Goal: Task Accomplishment & Management: Manage account settings

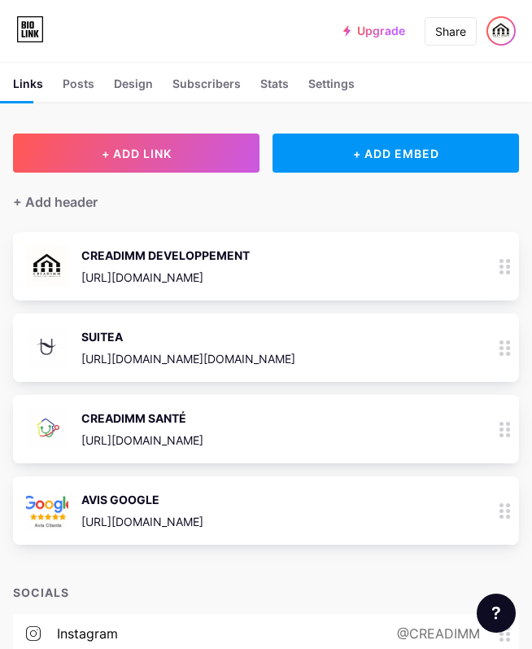
click at [505, 33] on img at bounding box center [501, 31] width 26 height 26
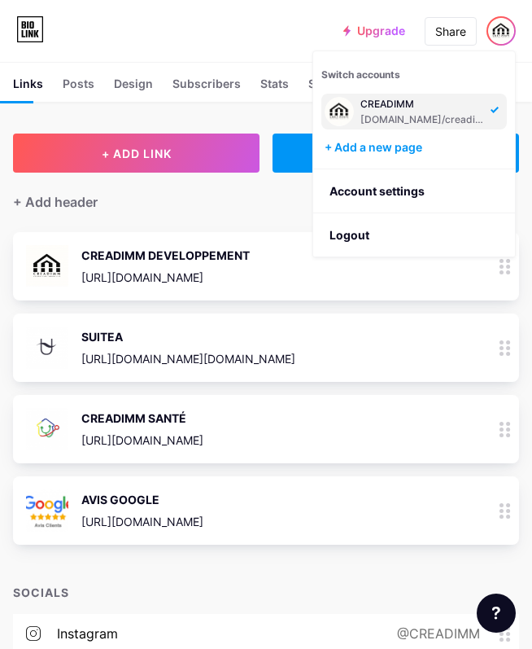
click at [468, 114] on div "[DOMAIN_NAME]/creadimm" at bounding box center [423, 119] width 125 height 13
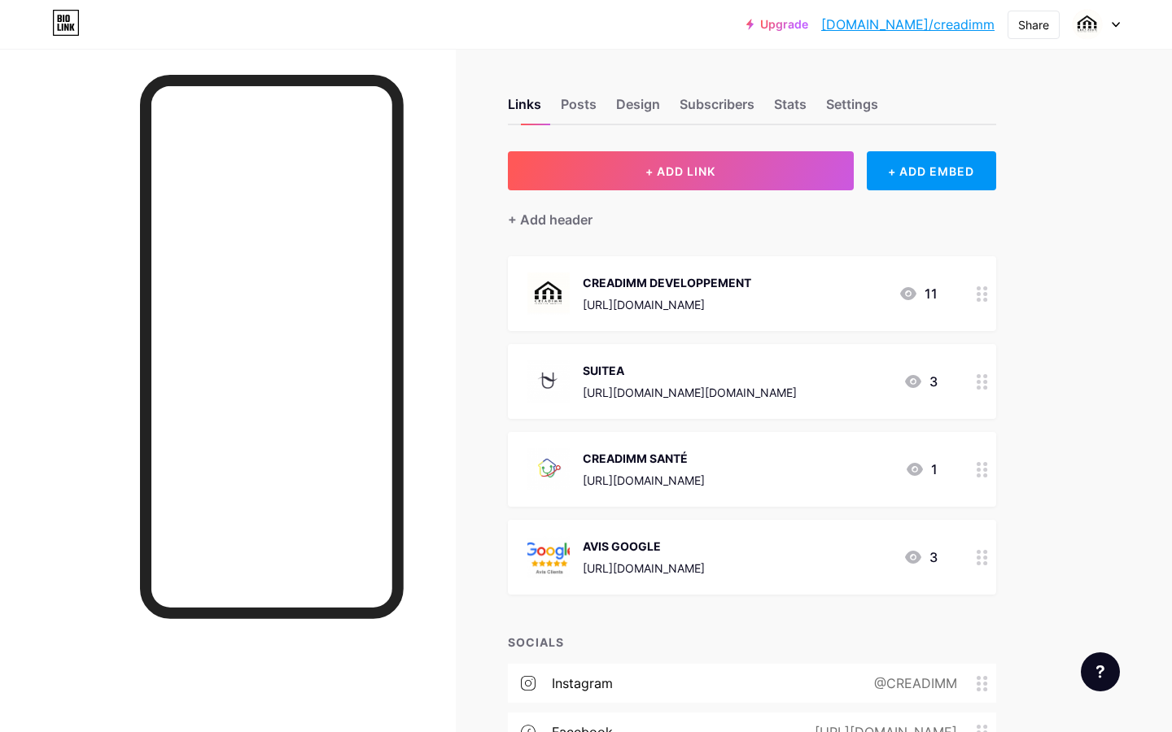
click at [531, 22] on icon at bounding box center [1116, 25] width 8 height 6
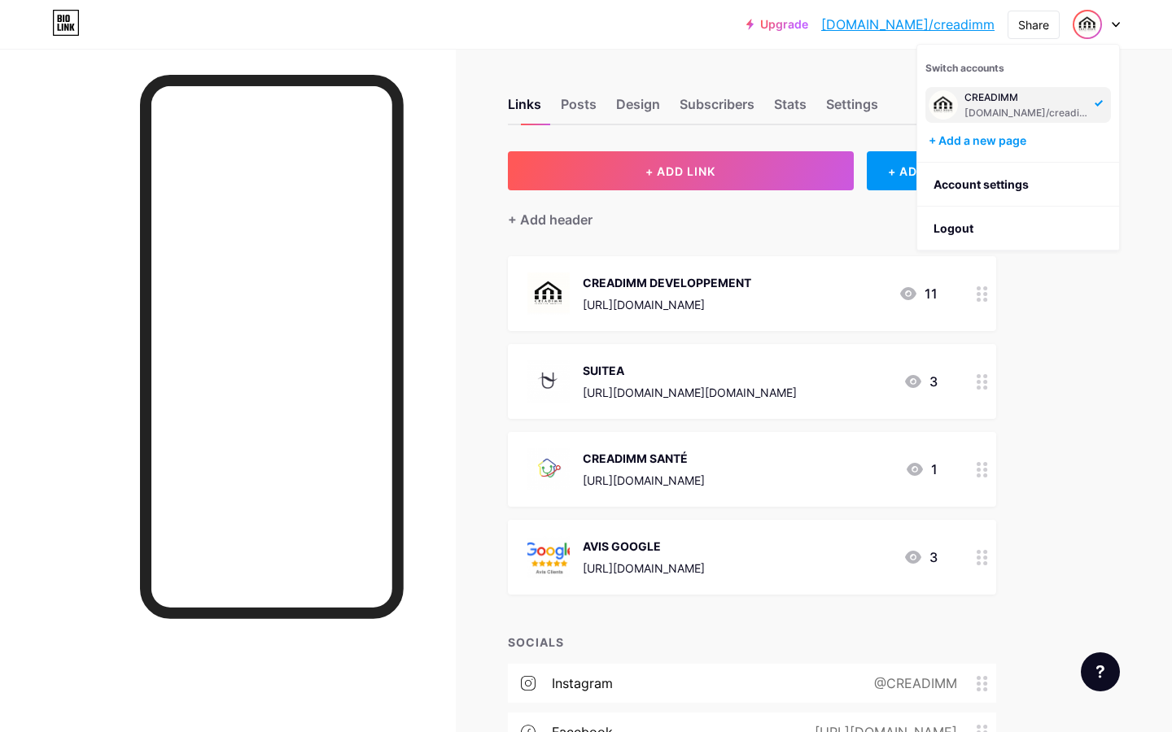
click at [531, 89] on div "Links Posts Design Subscribers Stats Settings" at bounding box center [752, 96] width 488 height 57
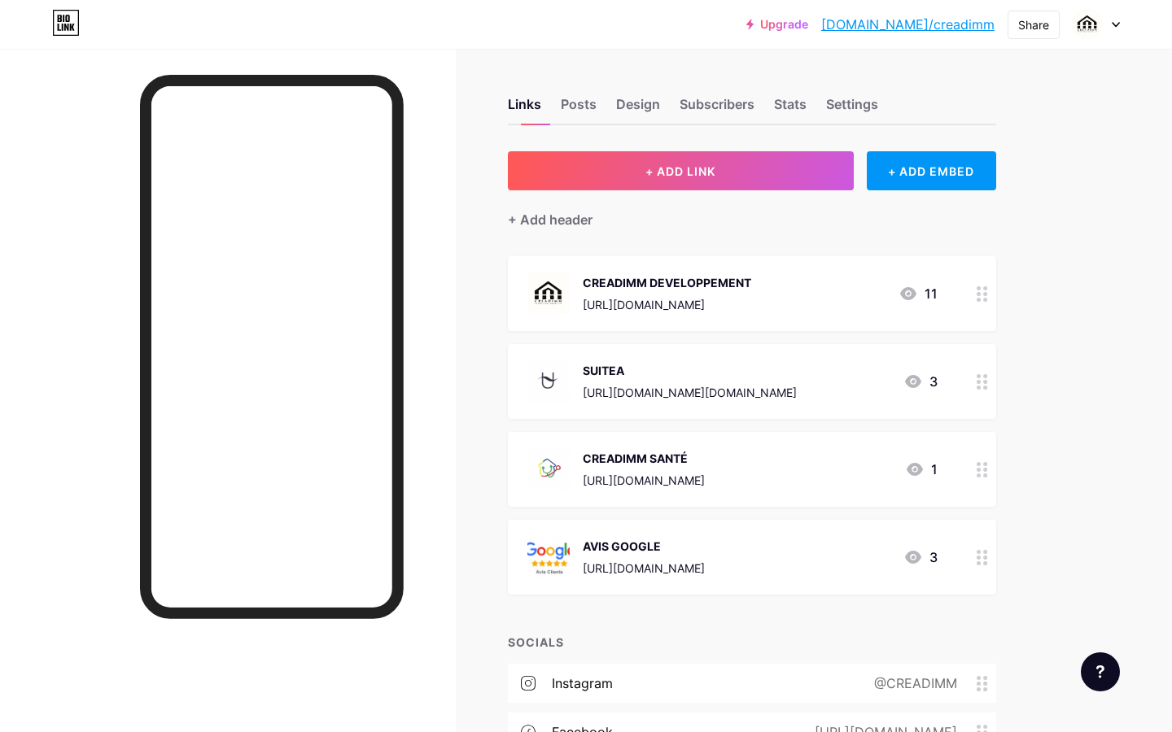
click at [531, 286] on img at bounding box center [548, 294] width 42 height 42
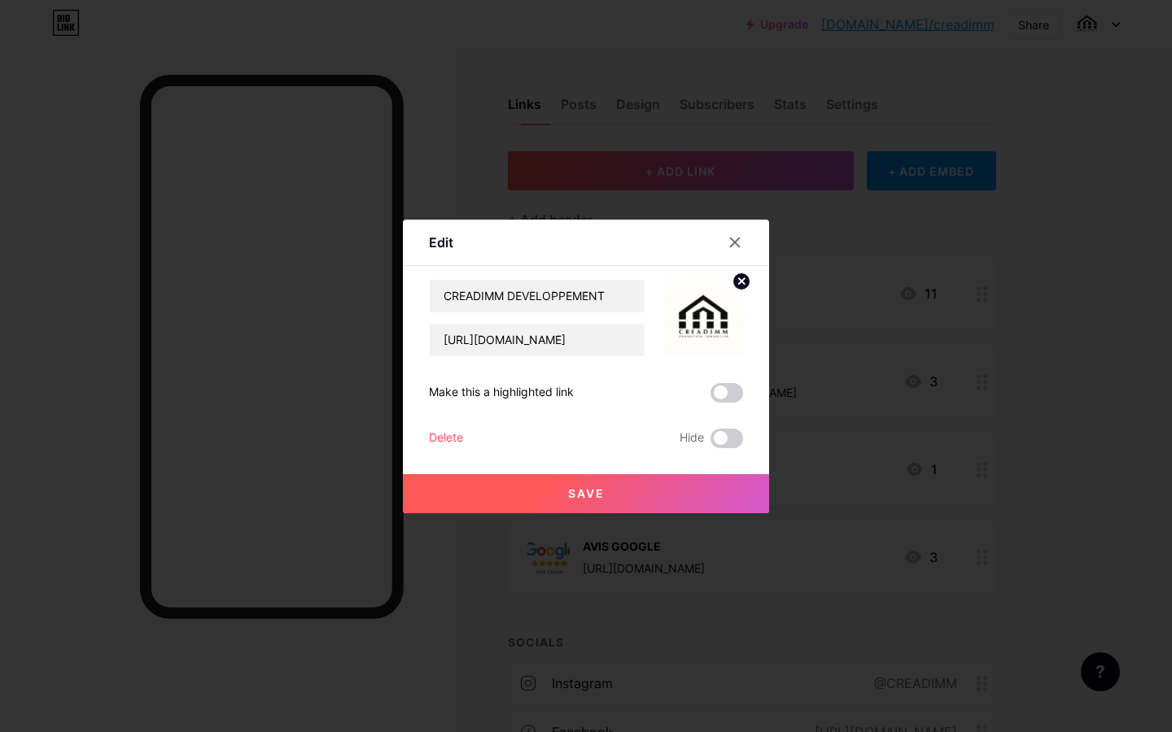
click at [531, 280] on circle at bounding box center [741, 282] width 18 height 18
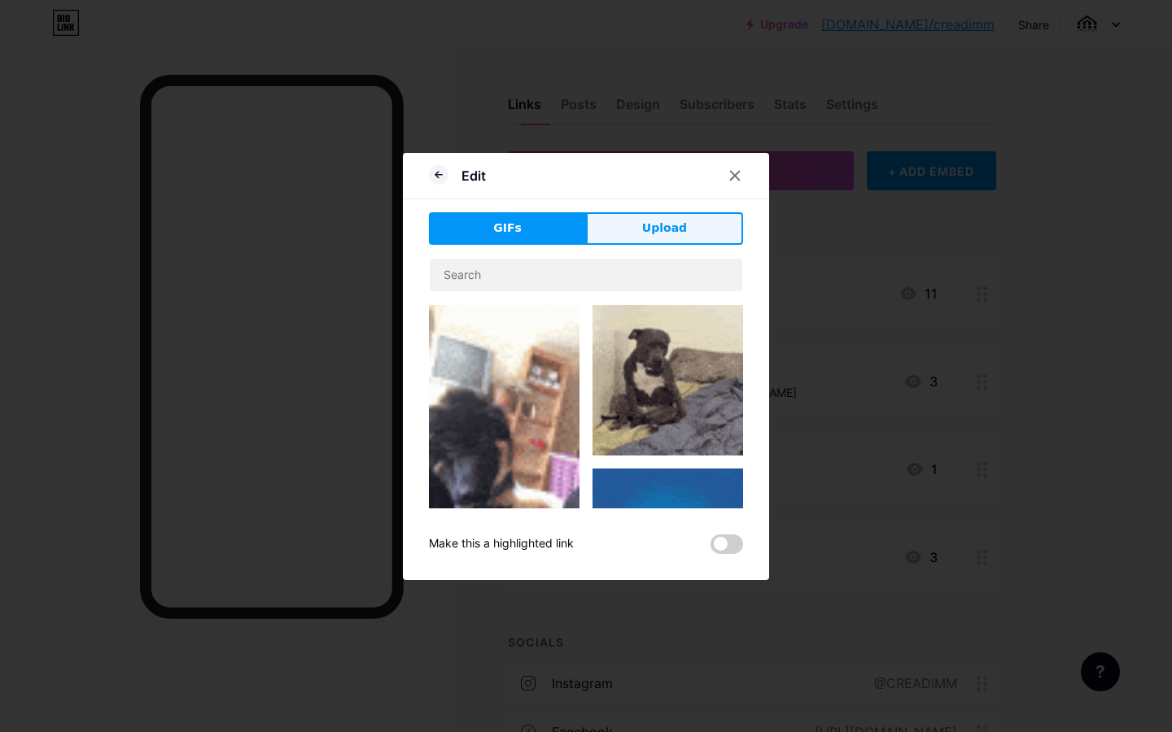
click at [531, 219] on button "Upload" at bounding box center [664, 228] width 157 height 33
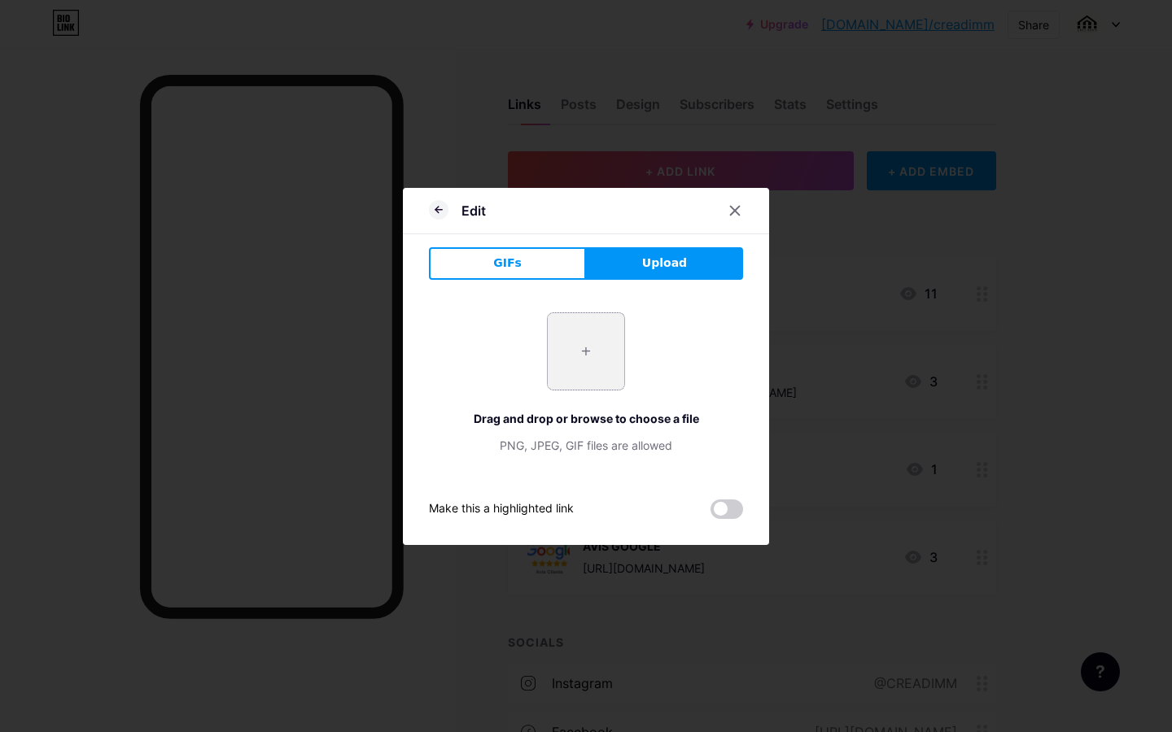
click at [531, 338] on input "file" at bounding box center [586, 351] width 77 height 77
type input "C:\fakepath\LOGO.png"
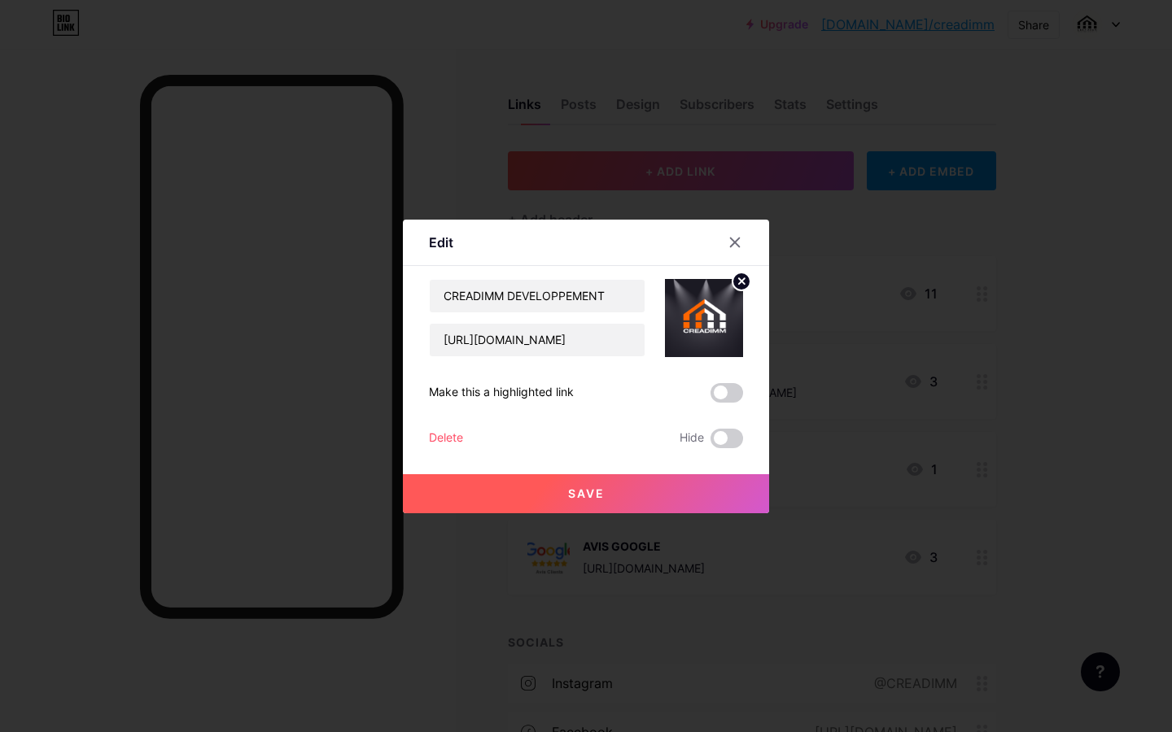
click at [531, 489] on span "Save" at bounding box center [586, 494] width 37 height 14
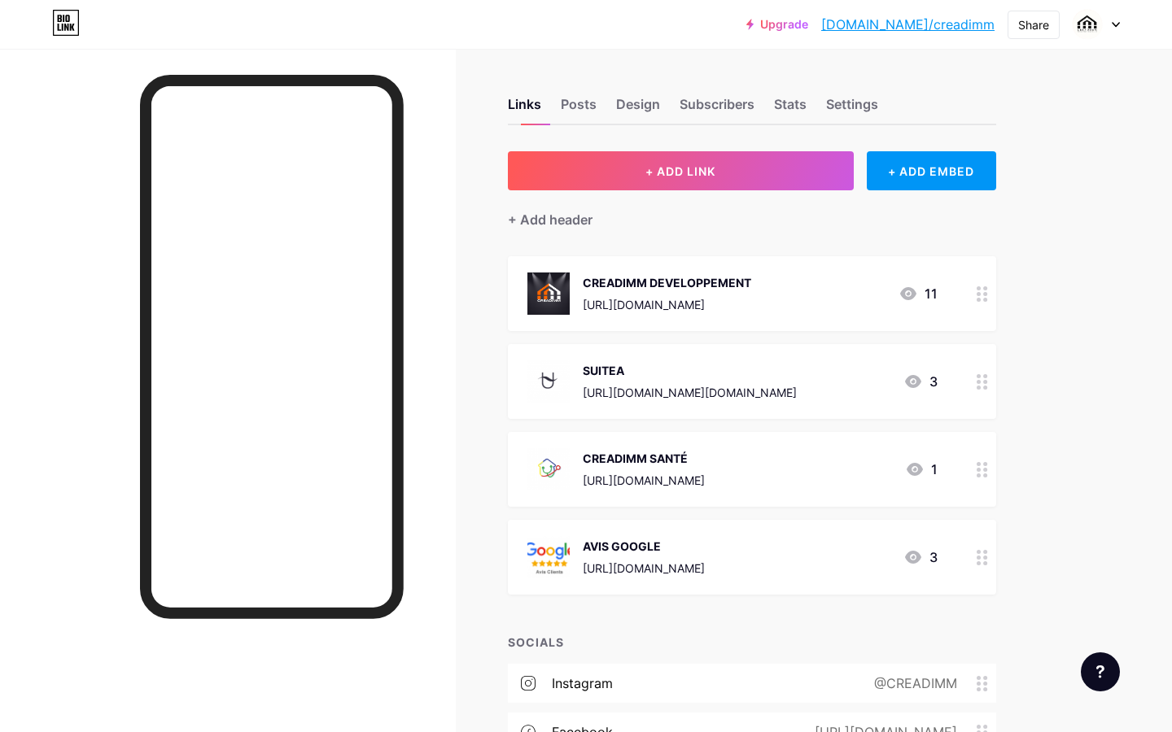
click at [531, 286] on icon at bounding box center [982, 293] width 11 height 15
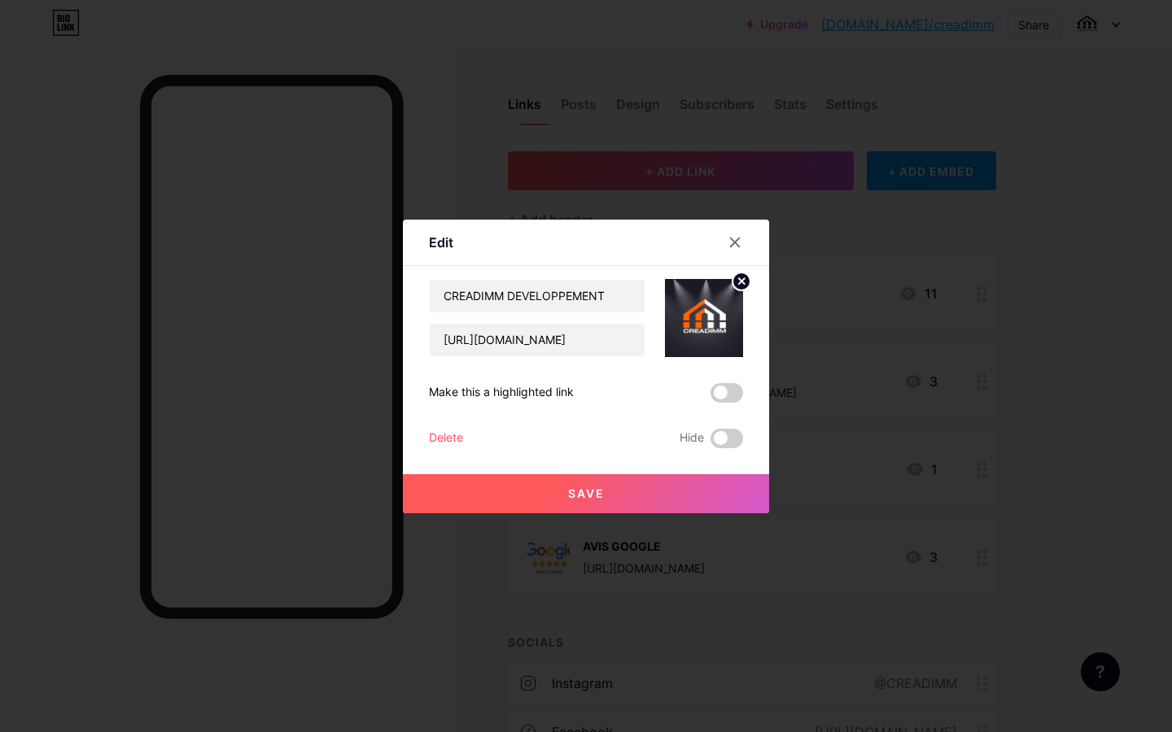
click at [531, 278] on icon at bounding box center [742, 282] width 20 height 20
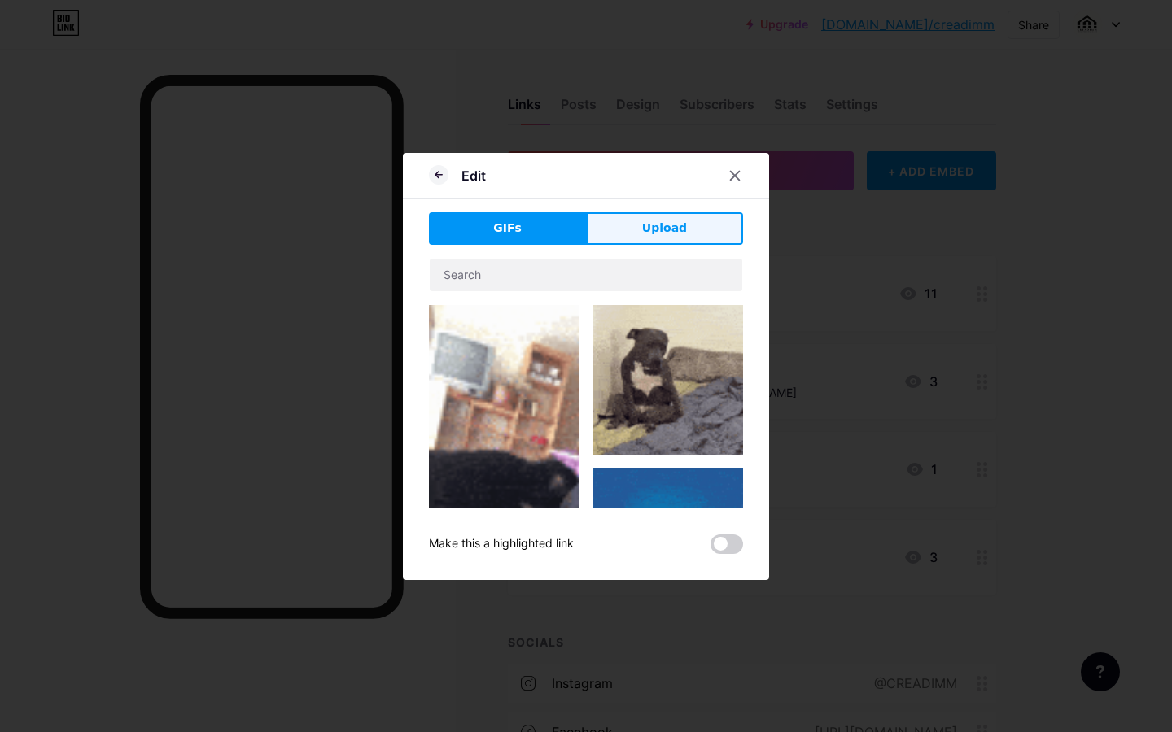
click at [531, 229] on button "Upload" at bounding box center [664, 228] width 157 height 33
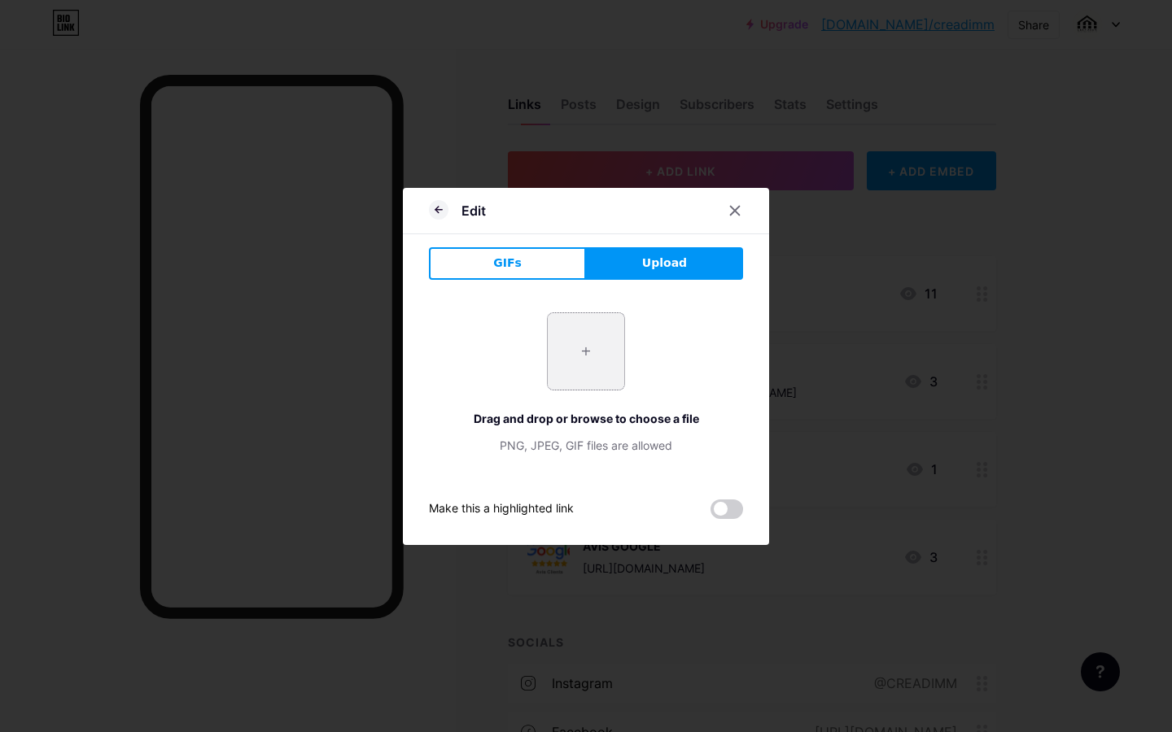
click at [531, 366] on input "file" at bounding box center [586, 351] width 77 height 77
type input "C:\fakepath\LOGO copie 2.png"
click at [531, 647] on div at bounding box center [586, 366] width 1172 height 732
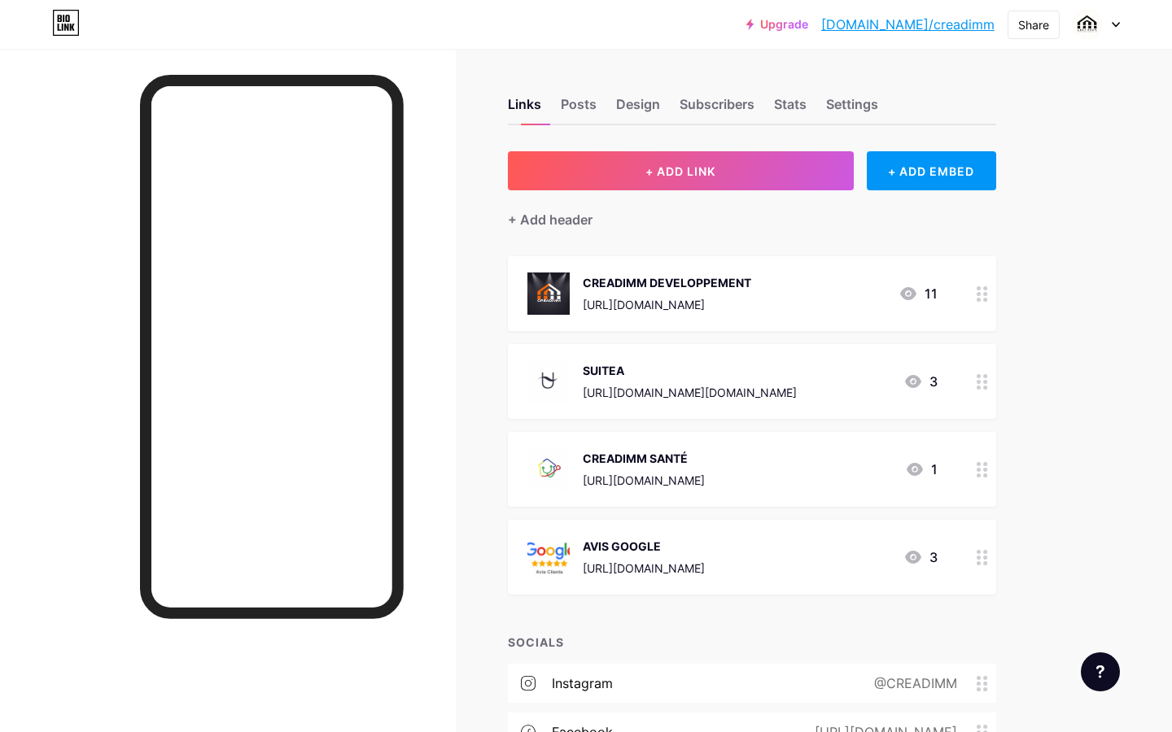
click at [531, 289] on div at bounding box center [982, 293] width 28 height 75
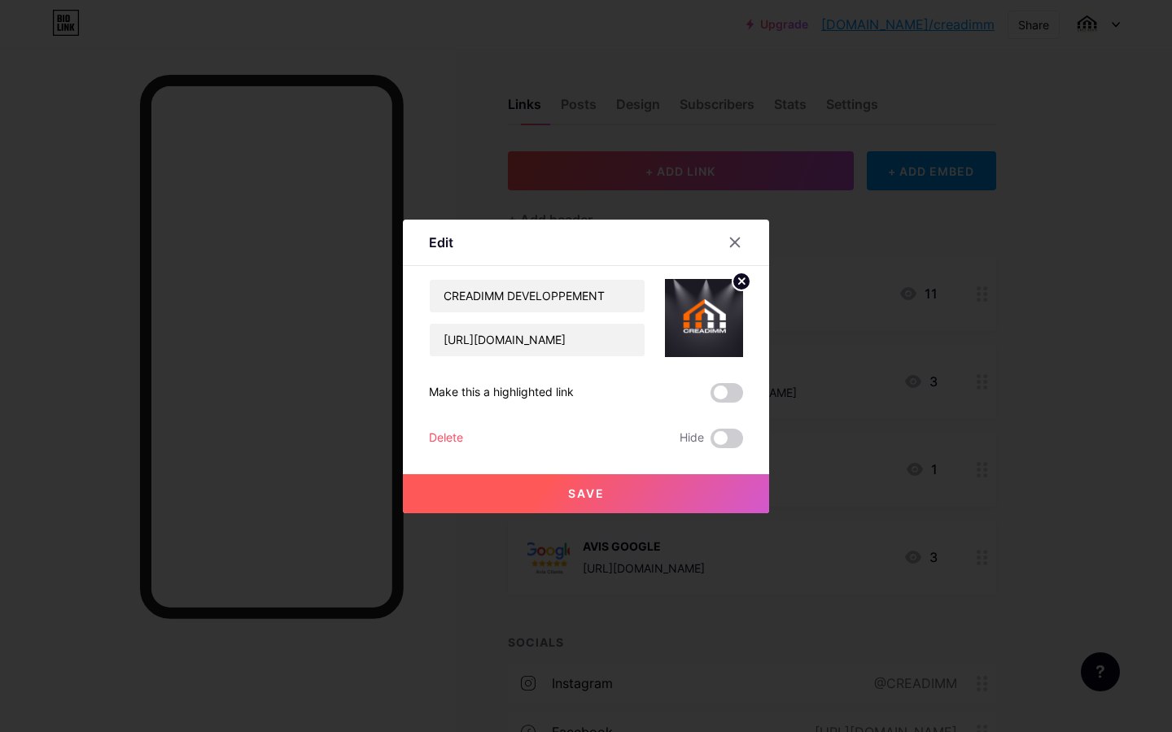
click at [531, 278] on icon at bounding box center [742, 281] width 6 height 6
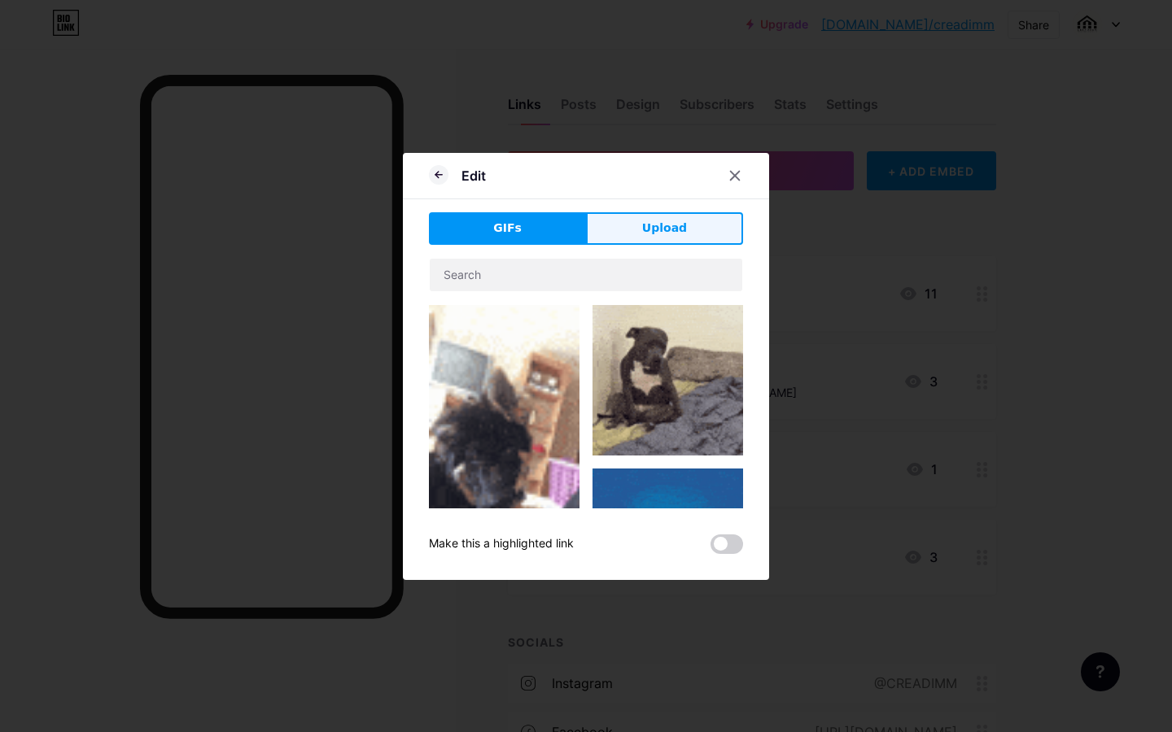
click at [531, 222] on button "Upload" at bounding box center [664, 228] width 157 height 33
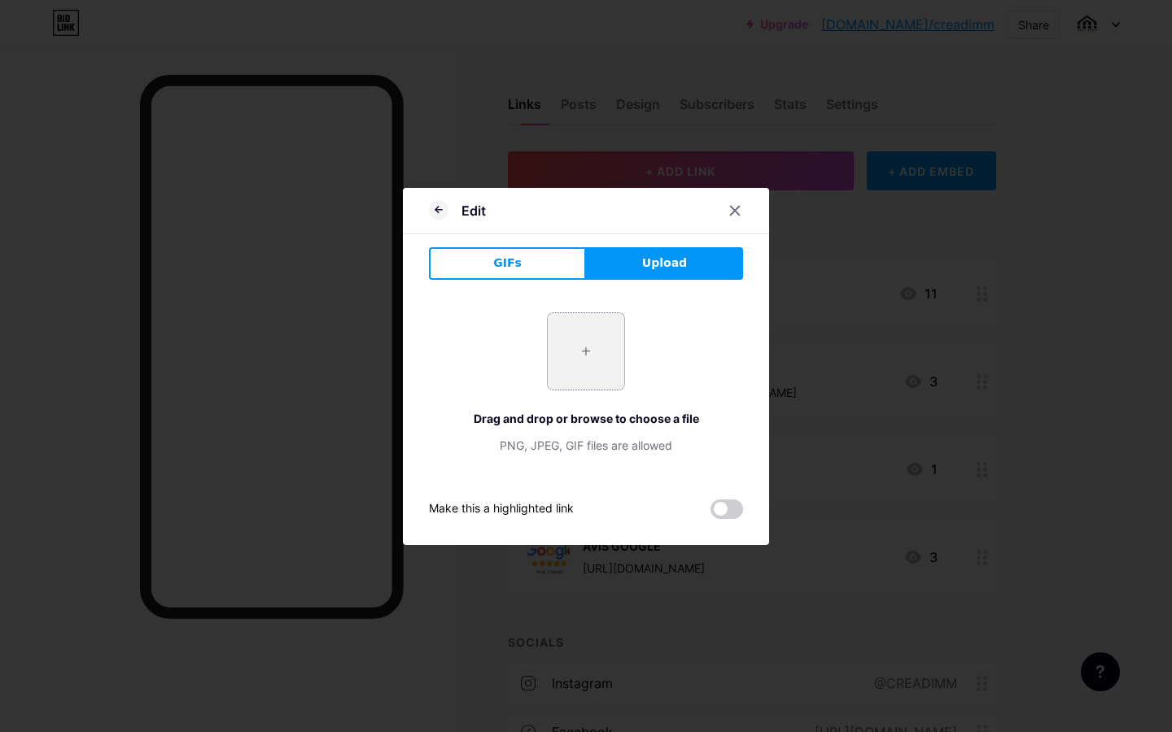
click at [531, 350] on input "file" at bounding box center [586, 351] width 77 height 77
type input "C:\fakepath\LOGO copie 2.png"
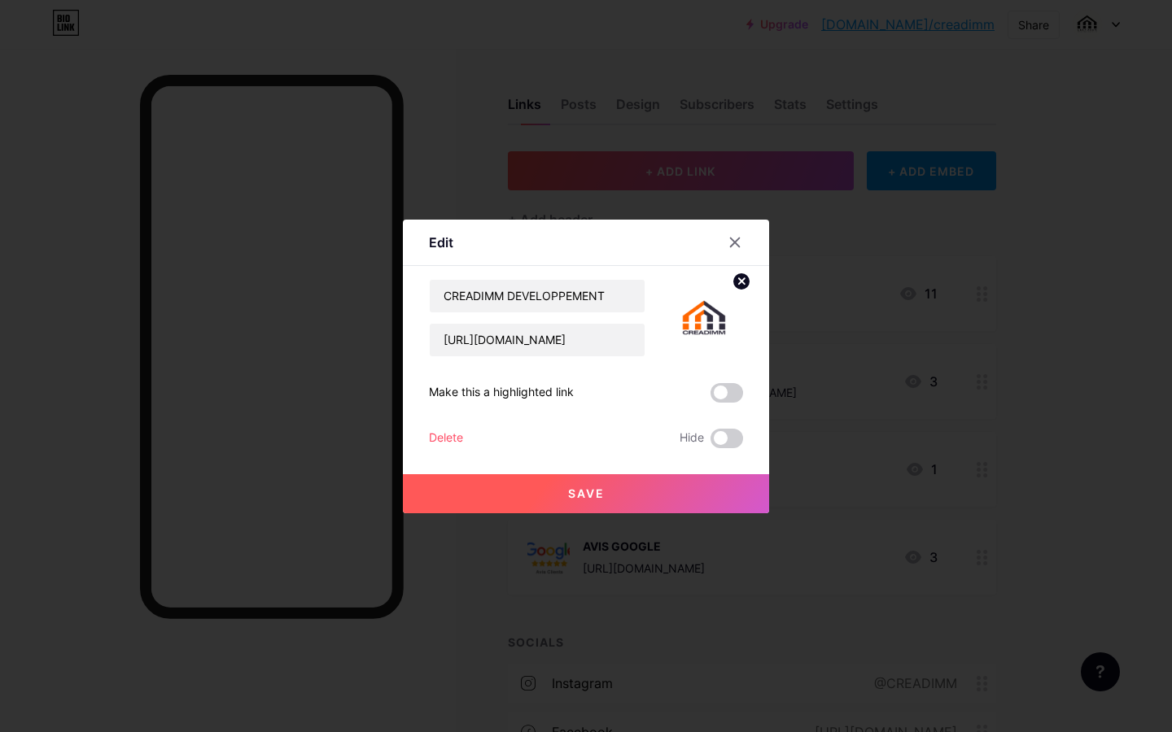
click at [531, 487] on button "Save" at bounding box center [586, 493] width 366 height 39
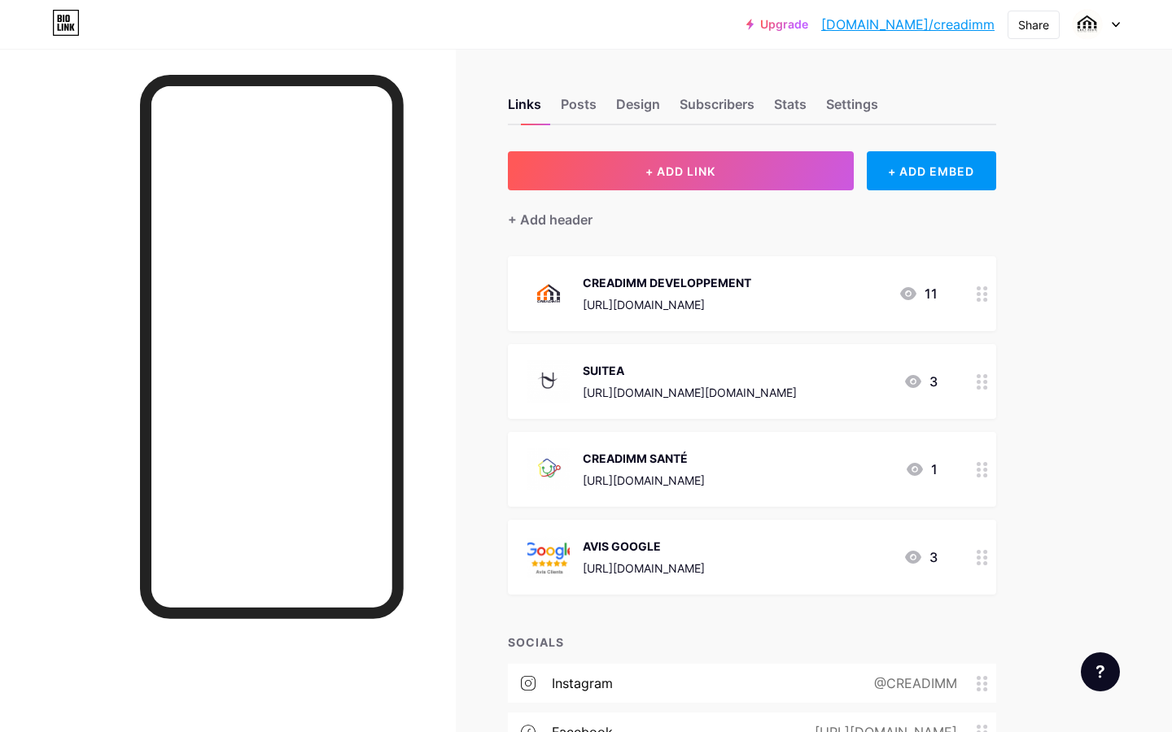
click at [531, 288] on div at bounding box center [982, 293] width 28 height 75
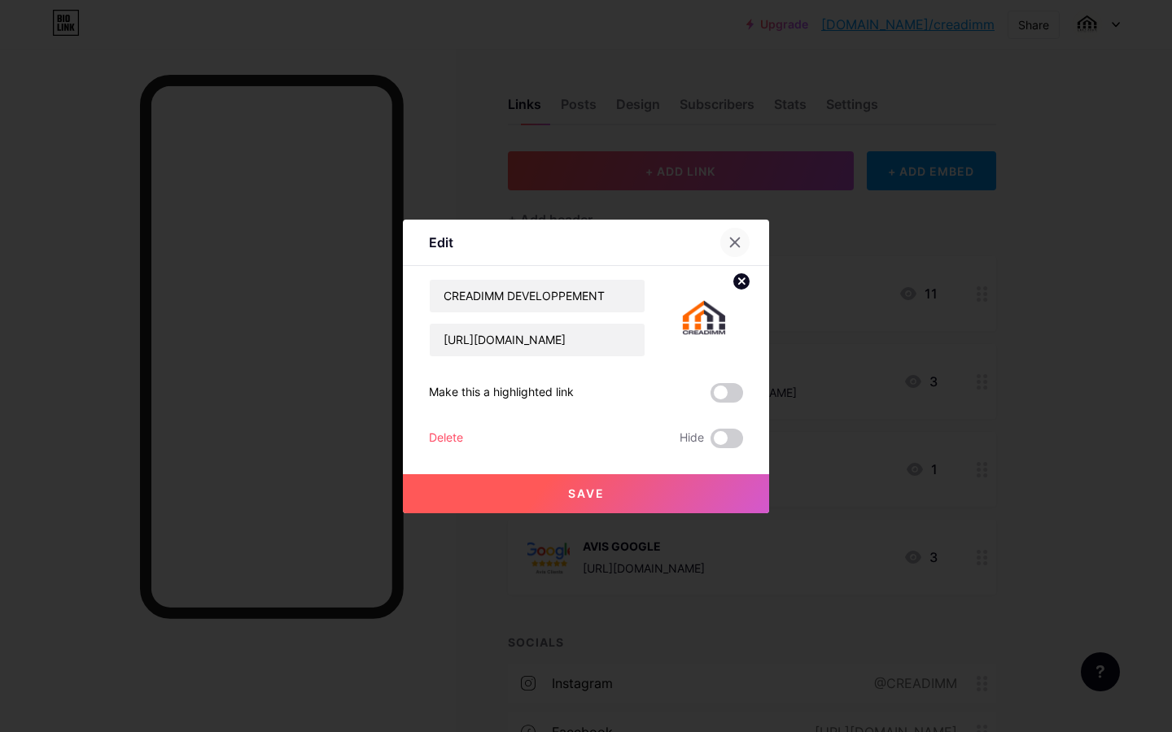
click at [531, 242] on icon at bounding box center [734, 242] width 13 height 13
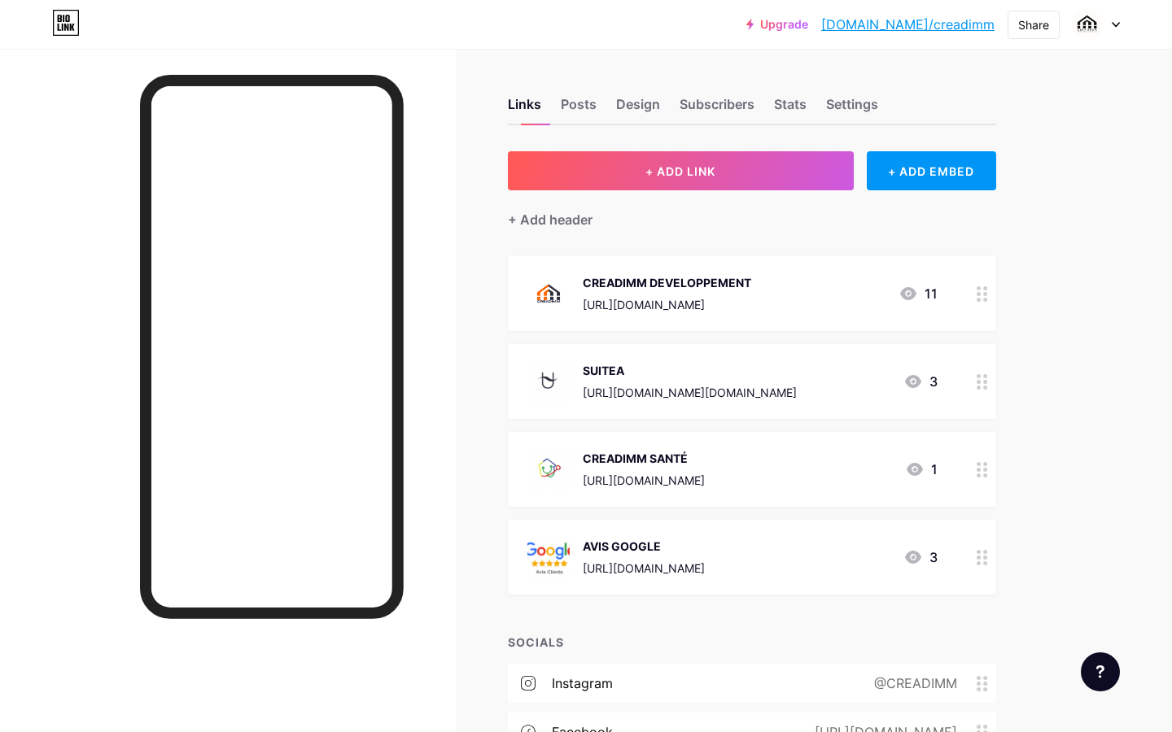
click at [531, 97] on div "Links Posts Design Subscribers Stats Settings" at bounding box center [752, 96] width 488 height 57
click at [531, 105] on div "Subscribers" at bounding box center [717, 108] width 75 height 29
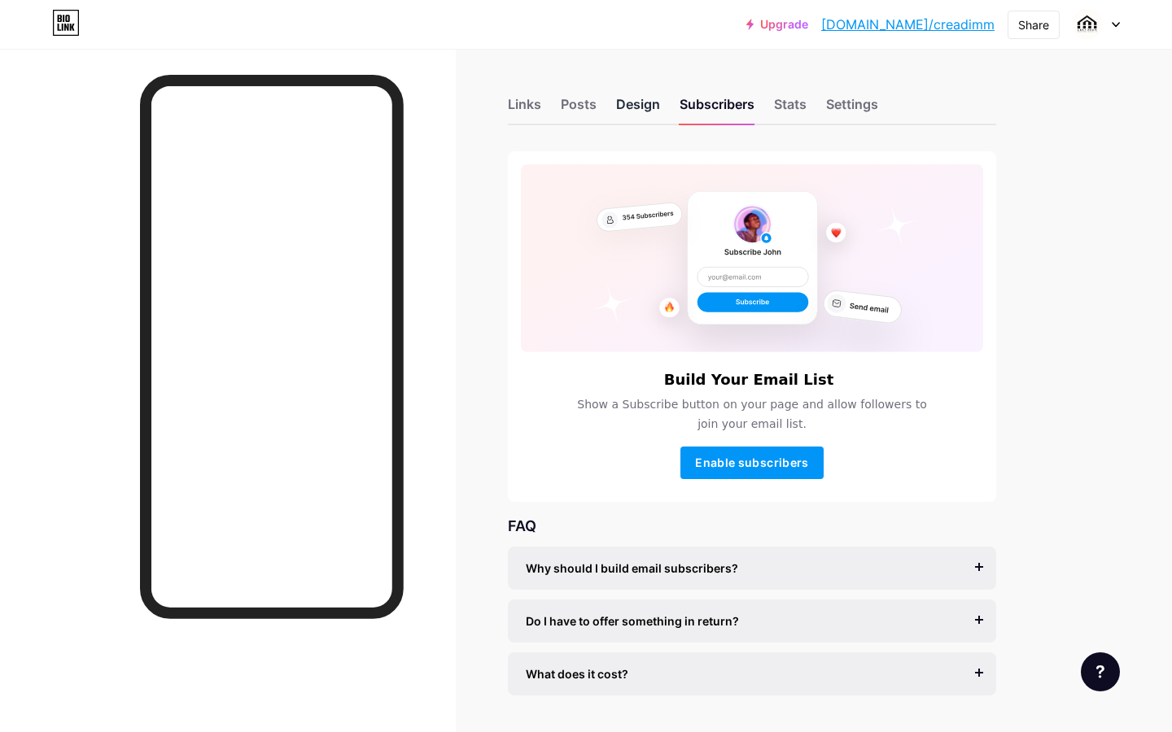
click at [531, 108] on div "Design" at bounding box center [638, 108] width 44 height 29
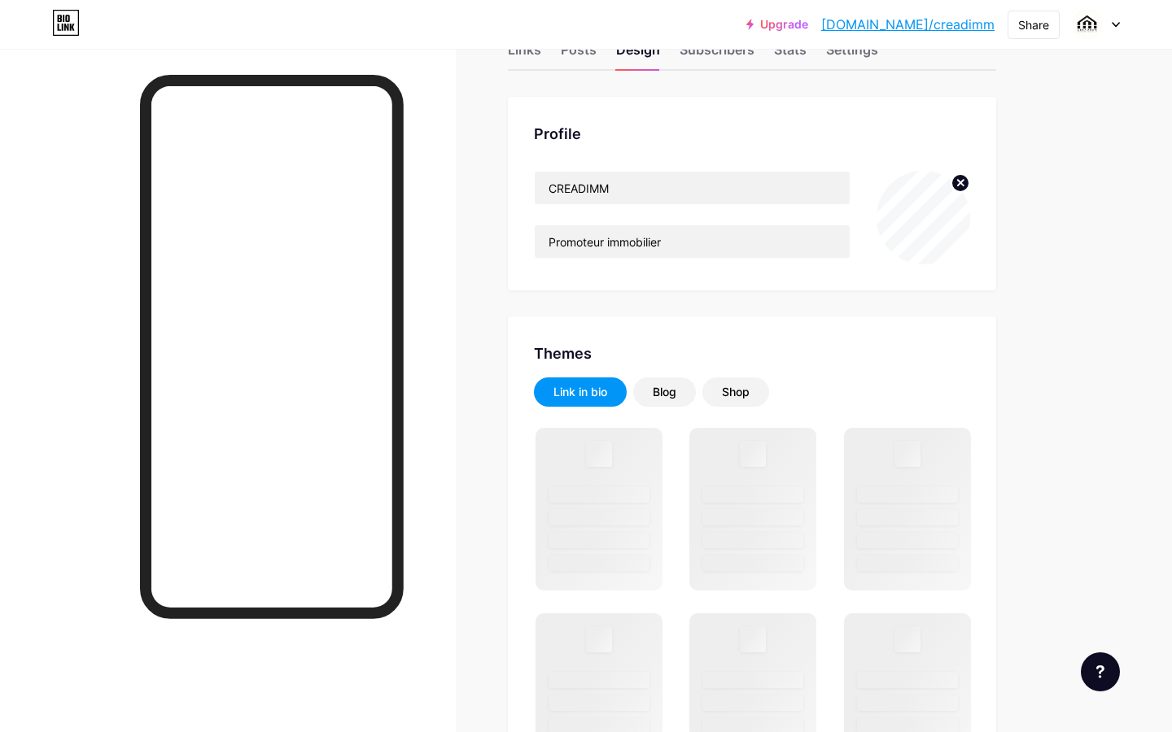
scroll to position [61, 0]
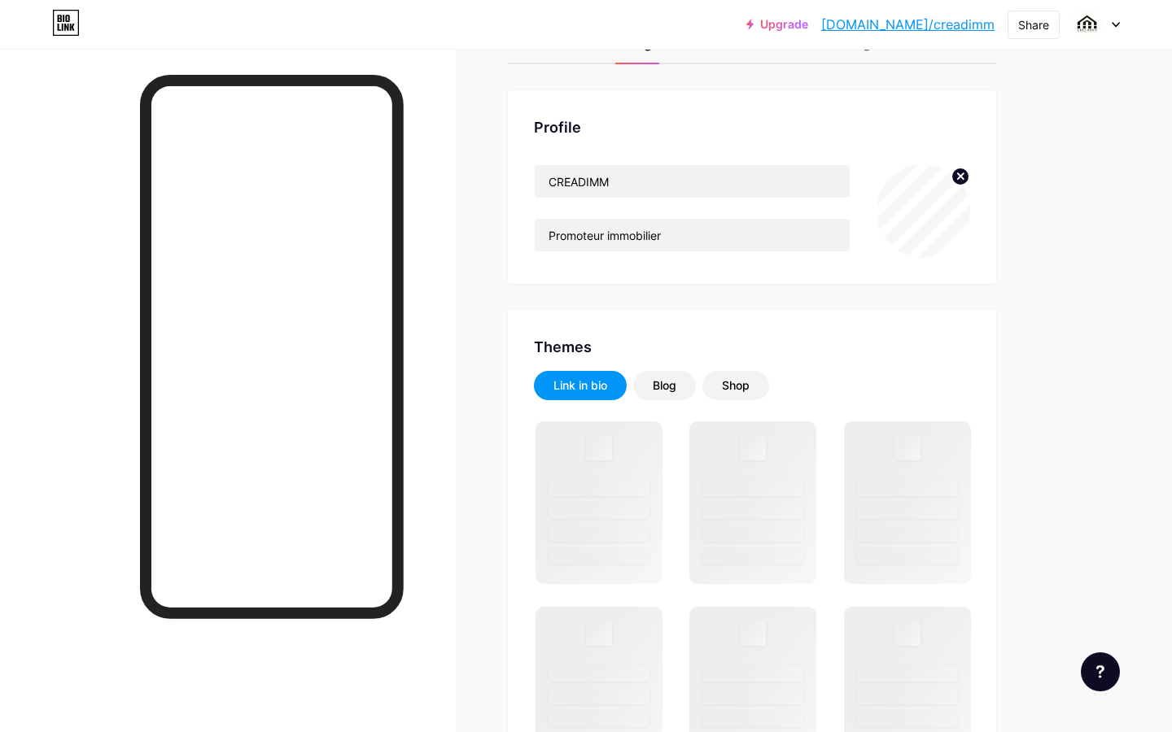
click at [531, 177] on icon at bounding box center [961, 176] width 6 height 6
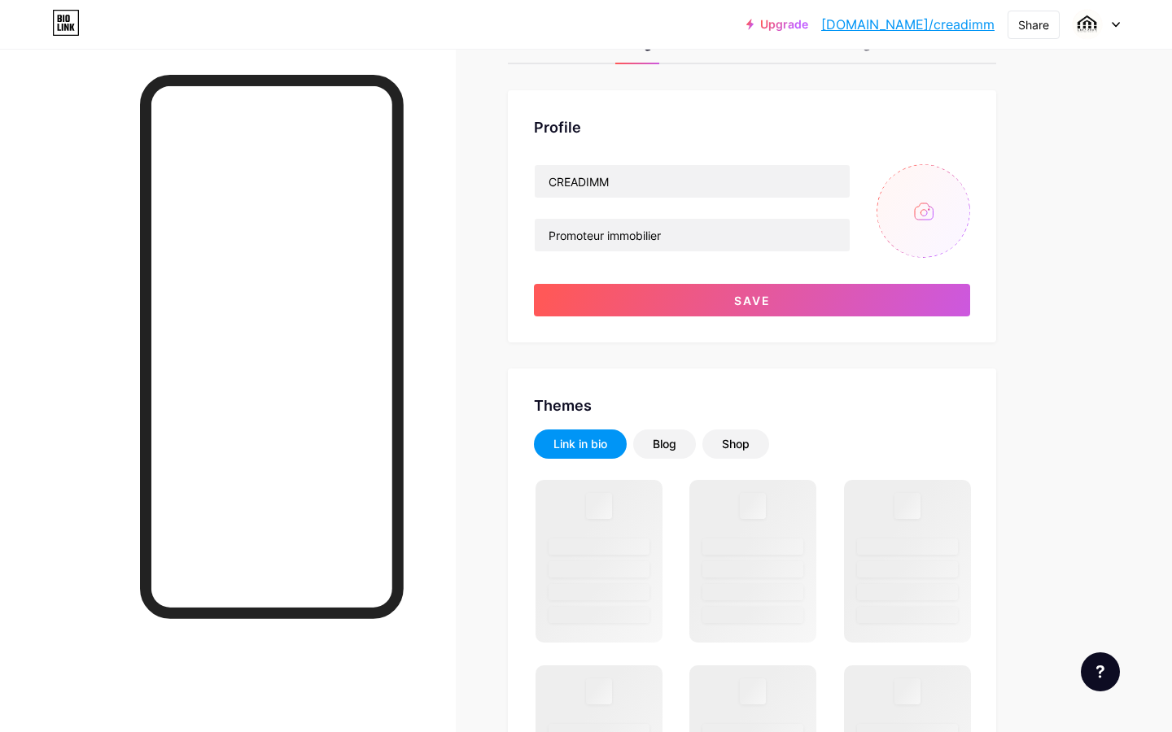
click at [531, 208] on input "file" at bounding box center [924, 211] width 94 height 94
type input "C:\fakepath\LOGO.png"
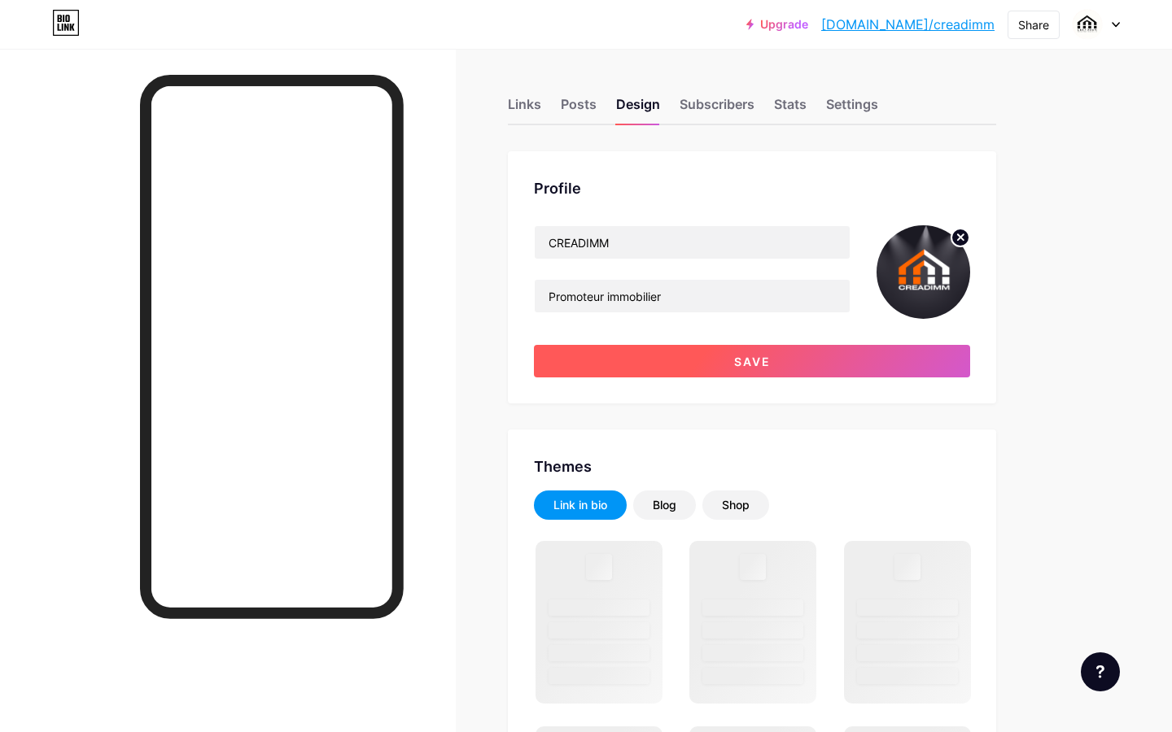
scroll to position [-1, 0]
click at [531, 369] on button "Save" at bounding box center [752, 361] width 436 height 33
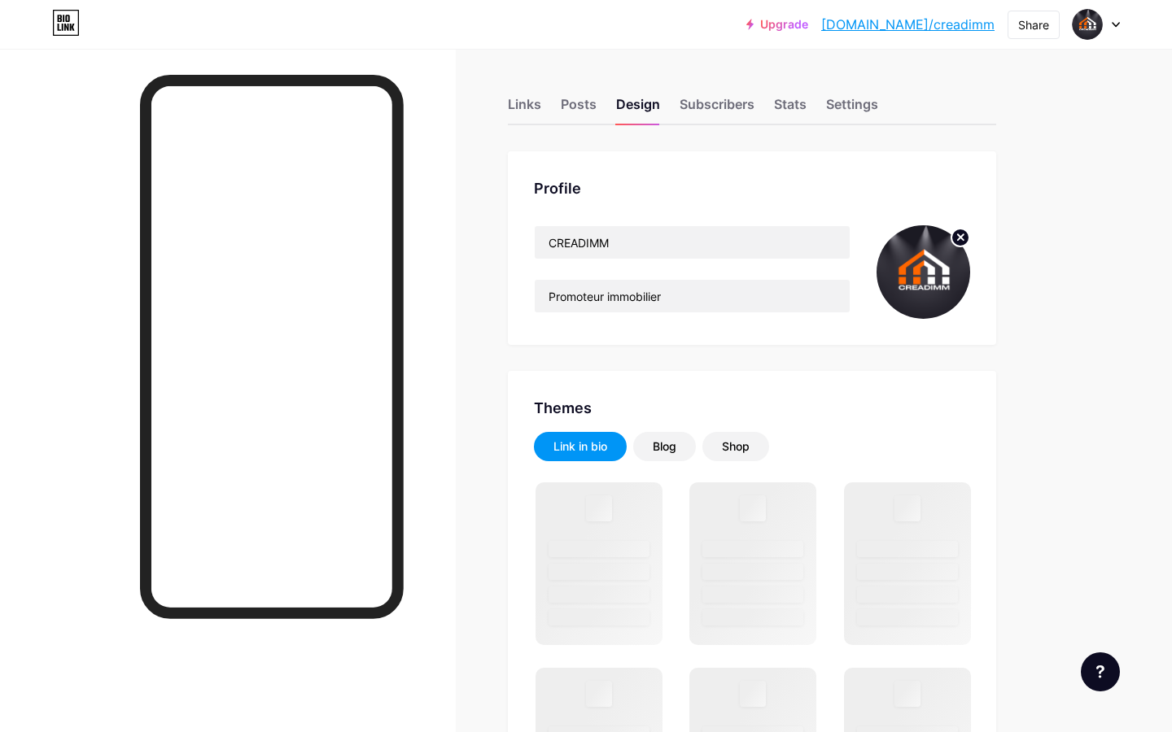
scroll to position [0, 0]
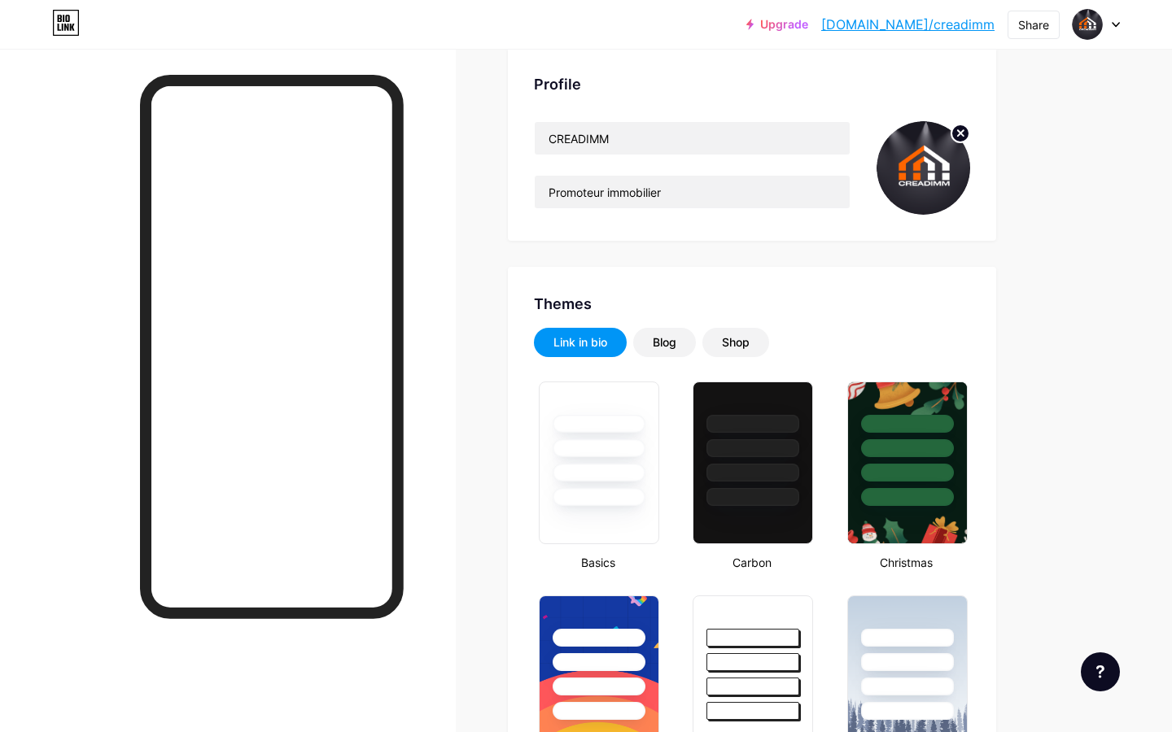
type input "#2e2c3c"
type input "#2cbec5"
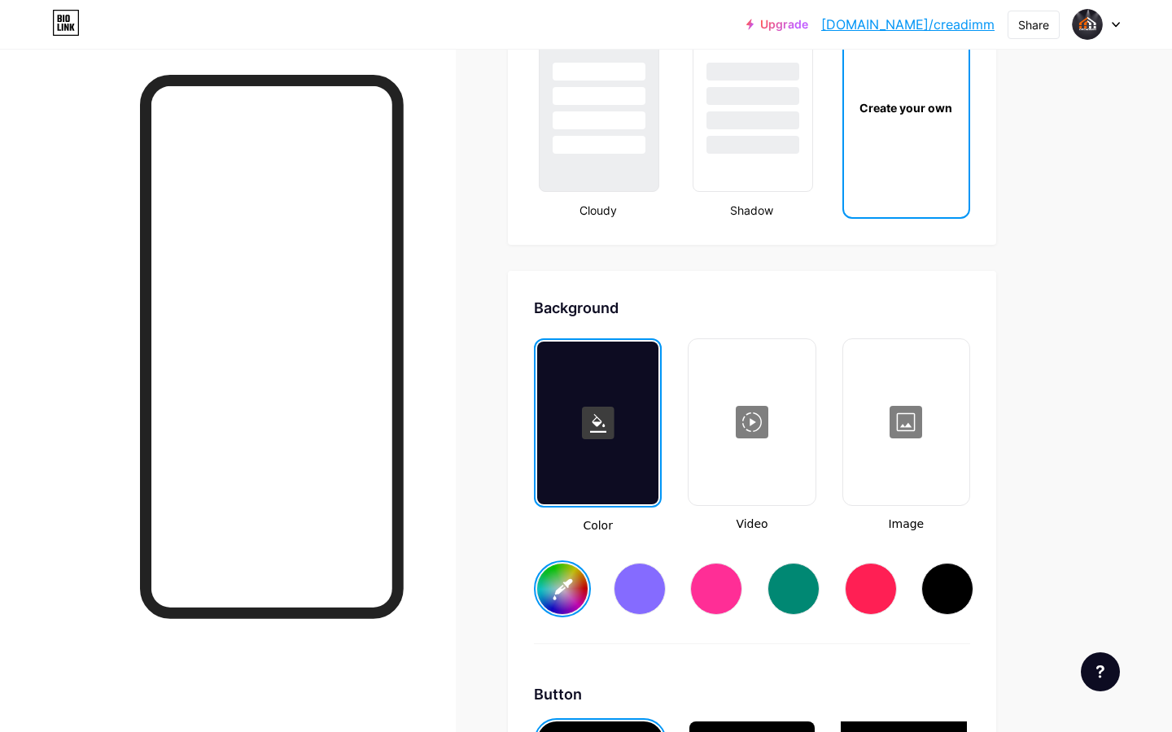
scroll to position [1956, 0]
click at [606, 439] on div at bounding box center [597, 422] width 121 height 163
click at [592, 409] on rect at bounding box center [598, 422] width 33 height 33
click at [597, 420] on rect at bounding box center [598, 422] width 33 height 33
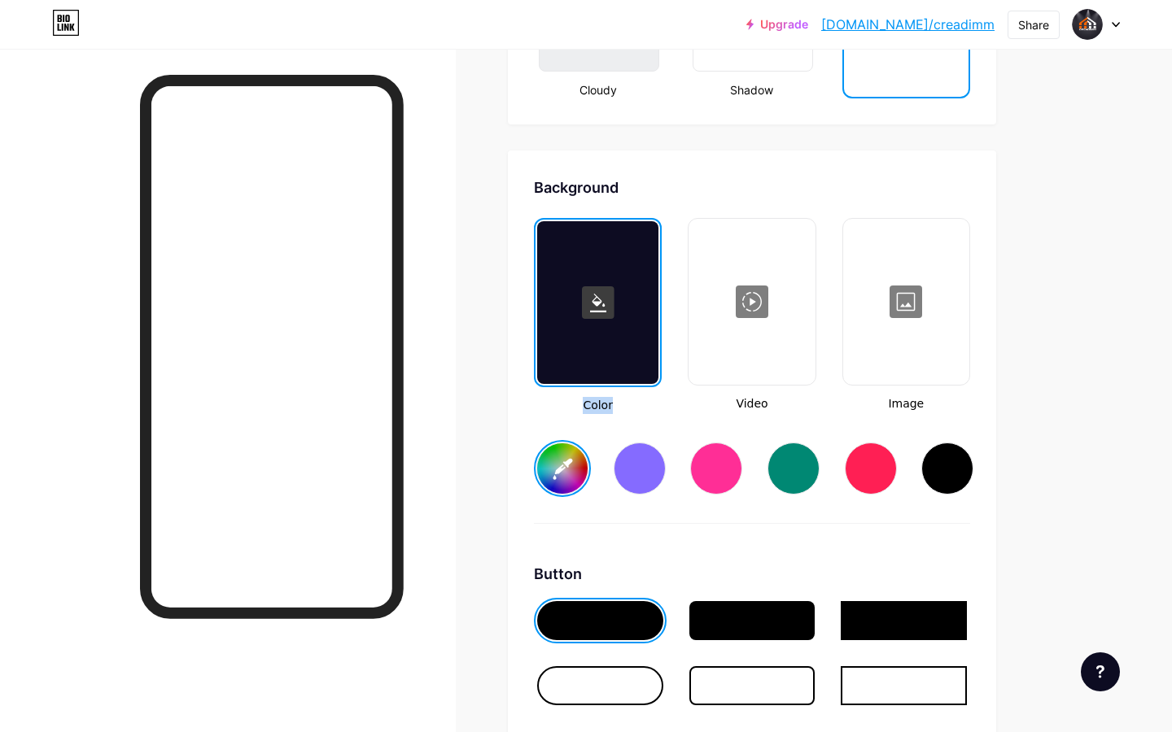
scroll to position [2127, 0]
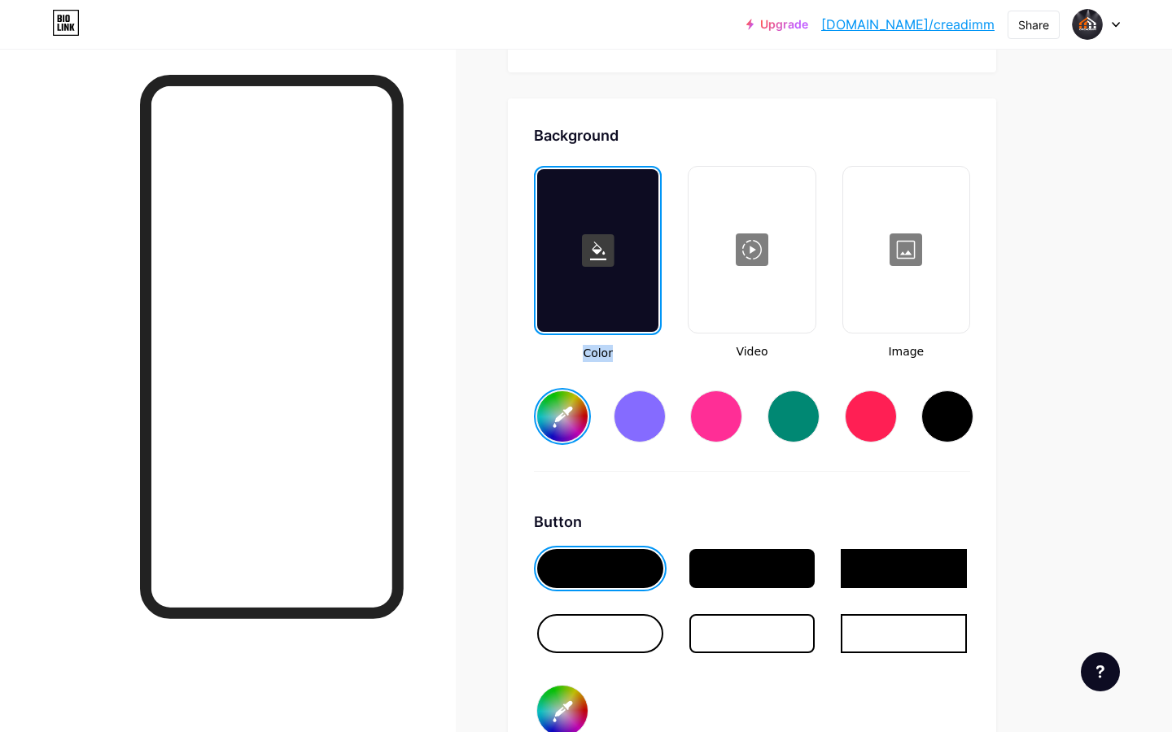
click at [567, 425] on input "#2e2c3c" at bounding box center [562, 416] width 50 height 50
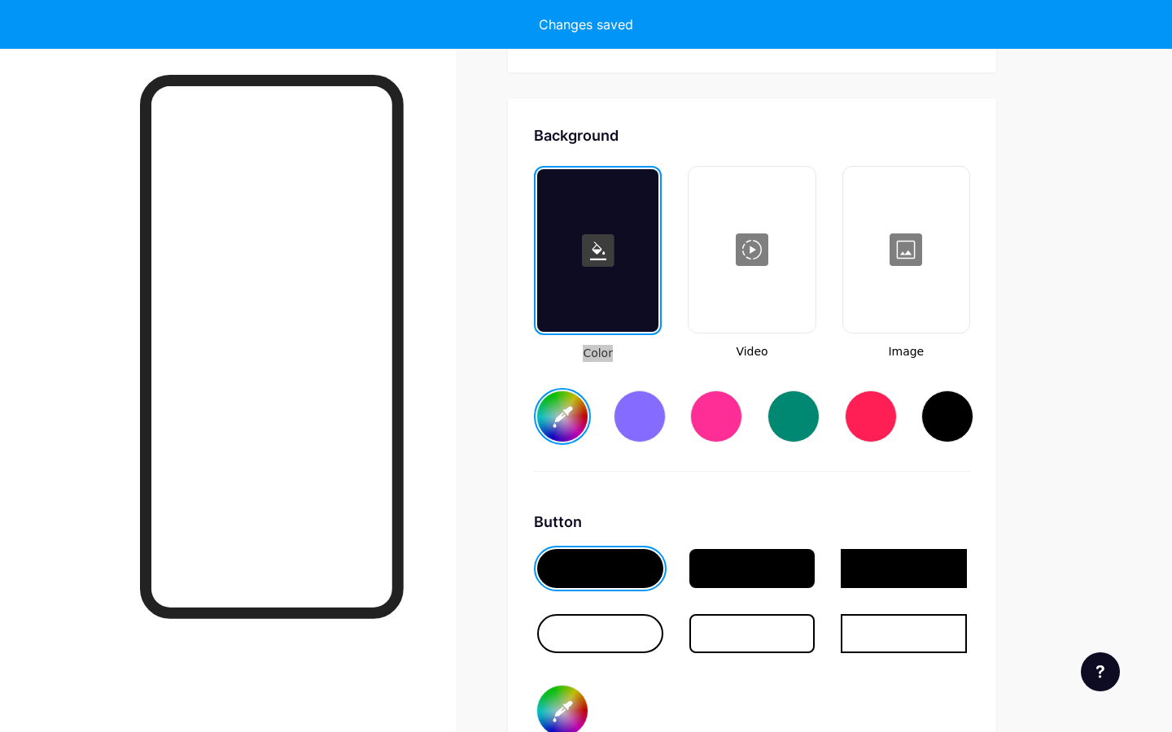
type input "#2c2c2c"
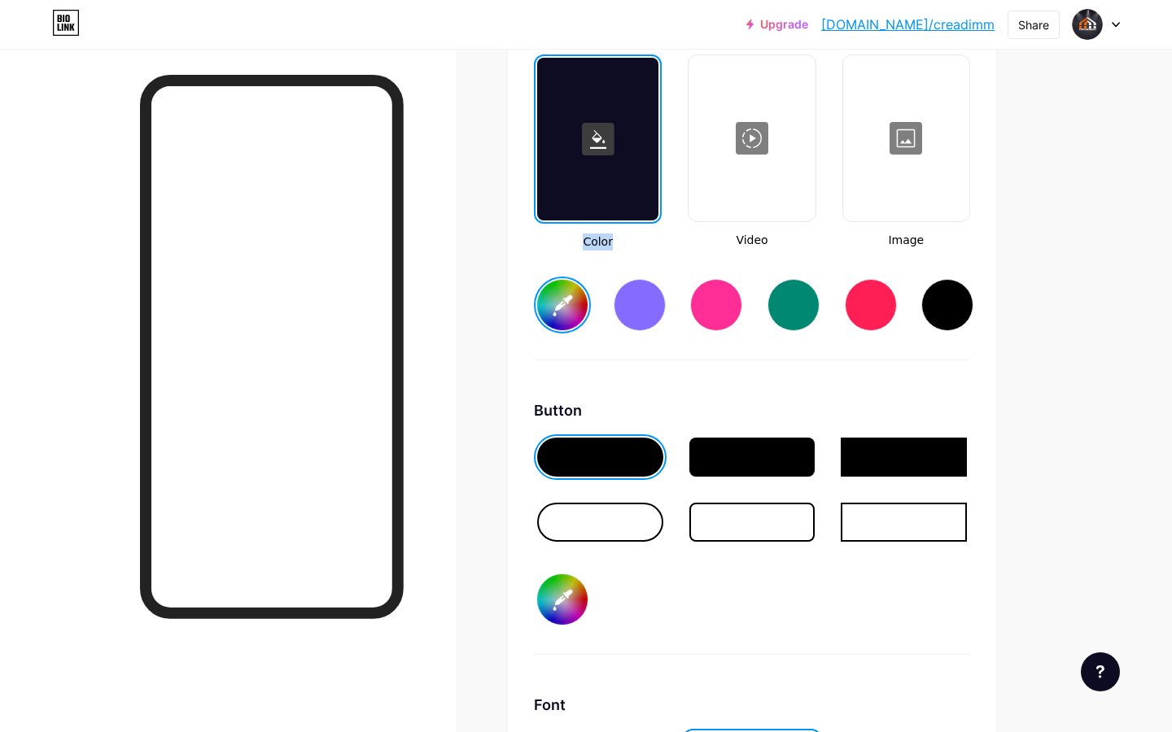
scroll to position [2245, 0]
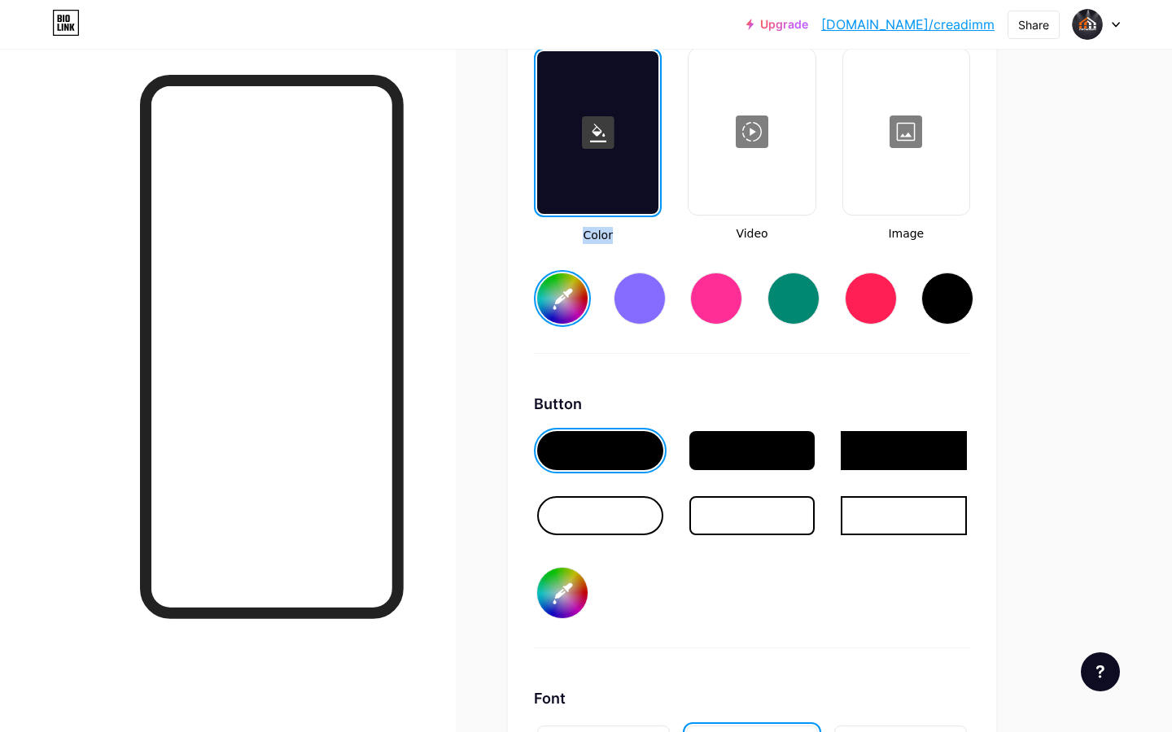
click at [555, 601] on input "#2cbec5" at bounding box center [562, 593] width 50 height 50
type input "#55423f"
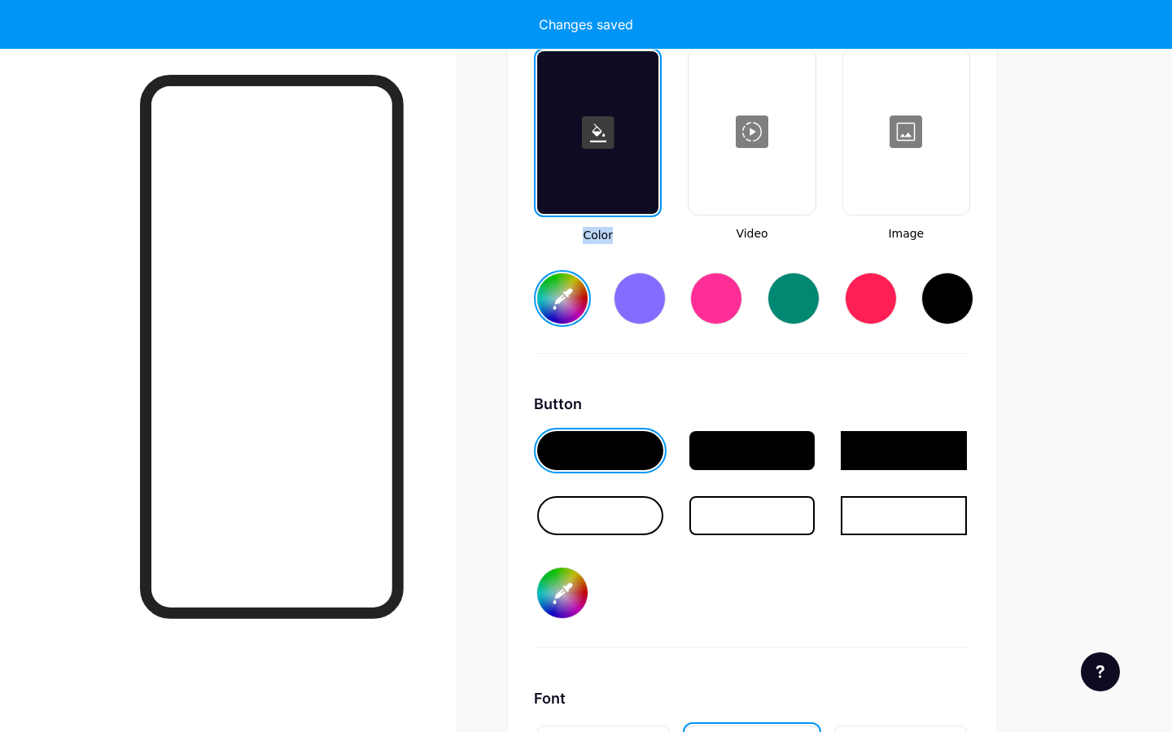
type input "#2c2c2c"
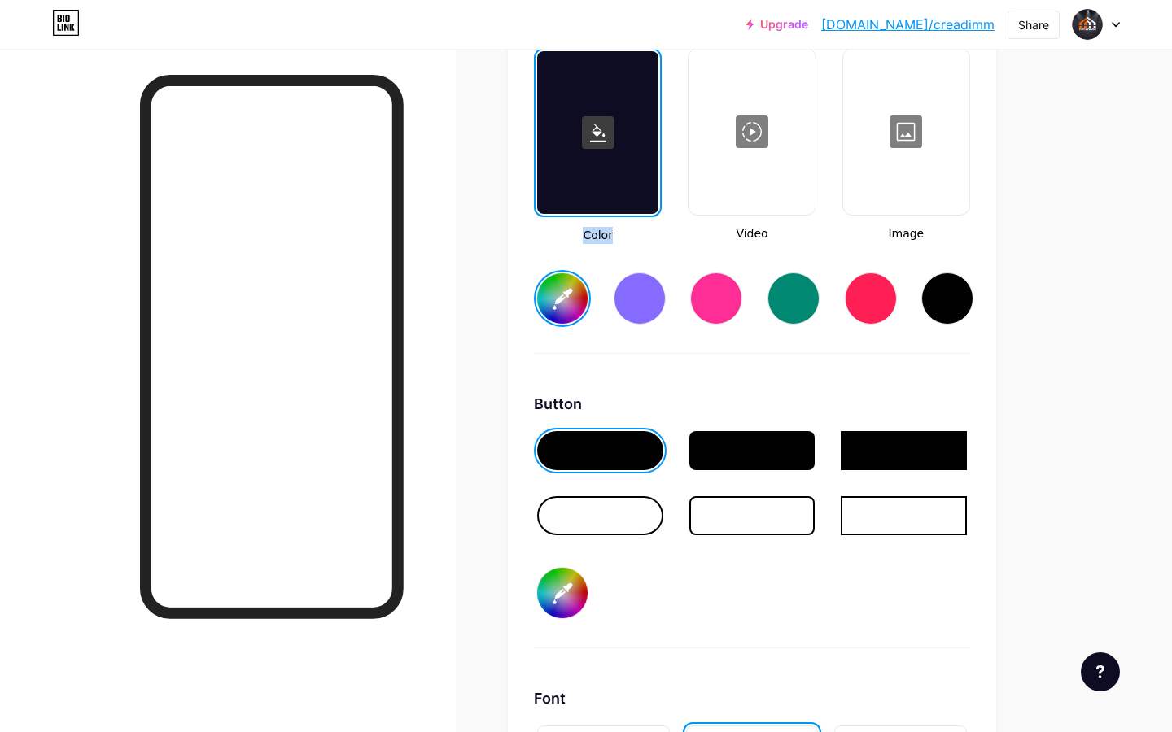
type input "#fe6600"
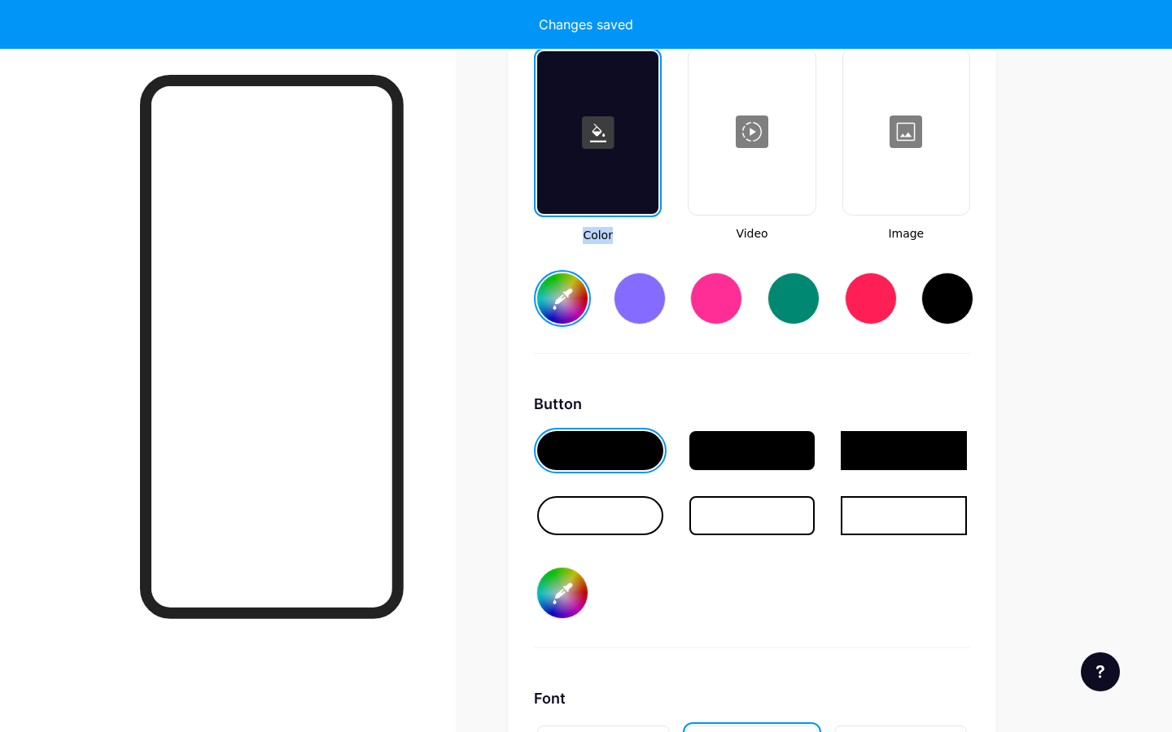
type input "#2c2c2c"
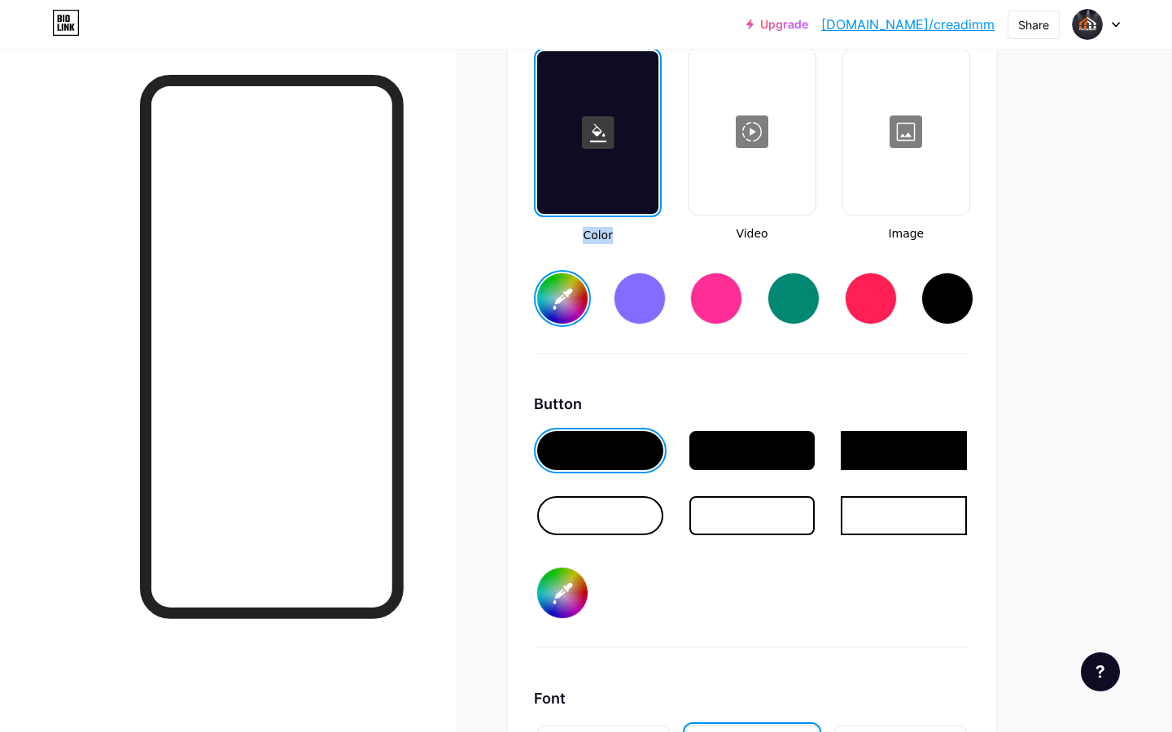
type input "#fe4e13"
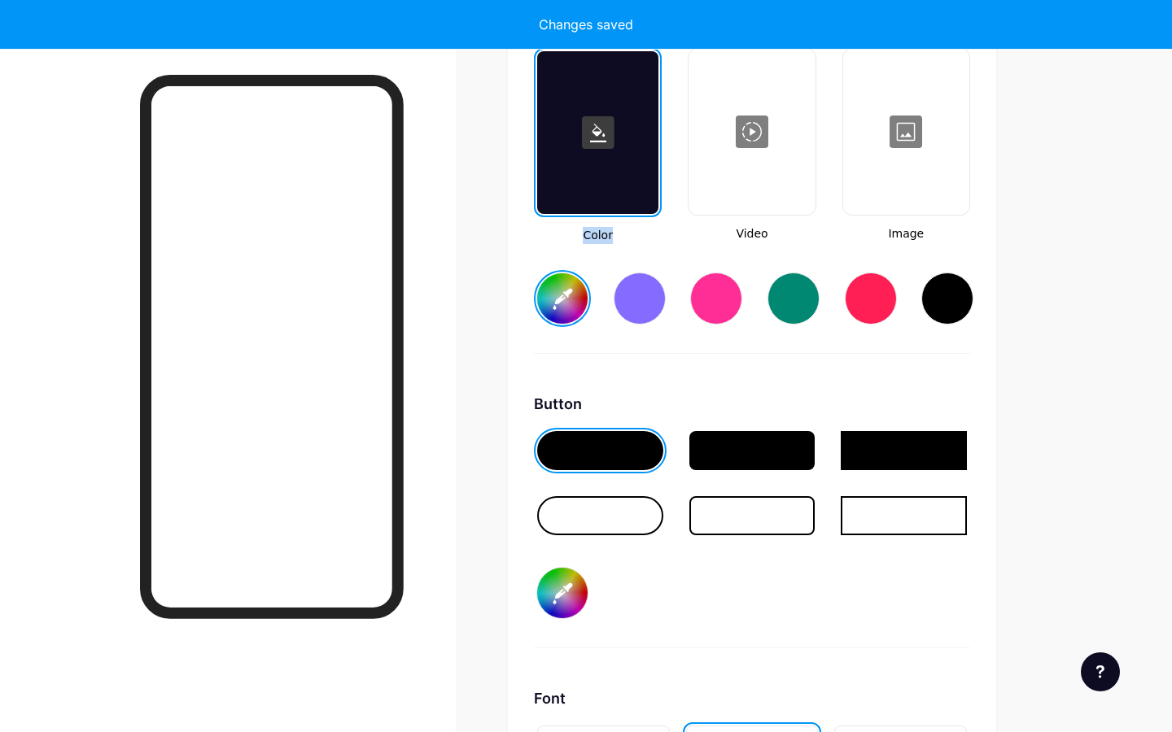
type input "#2c2c2c"
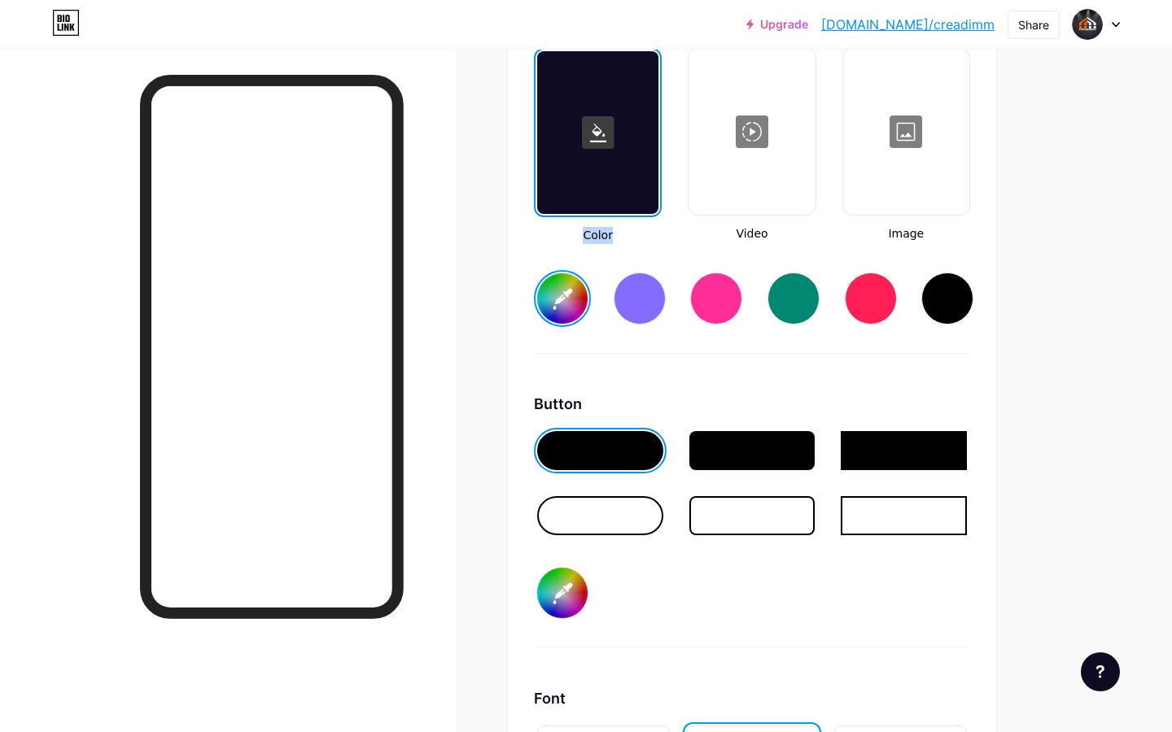
type input "#242237"
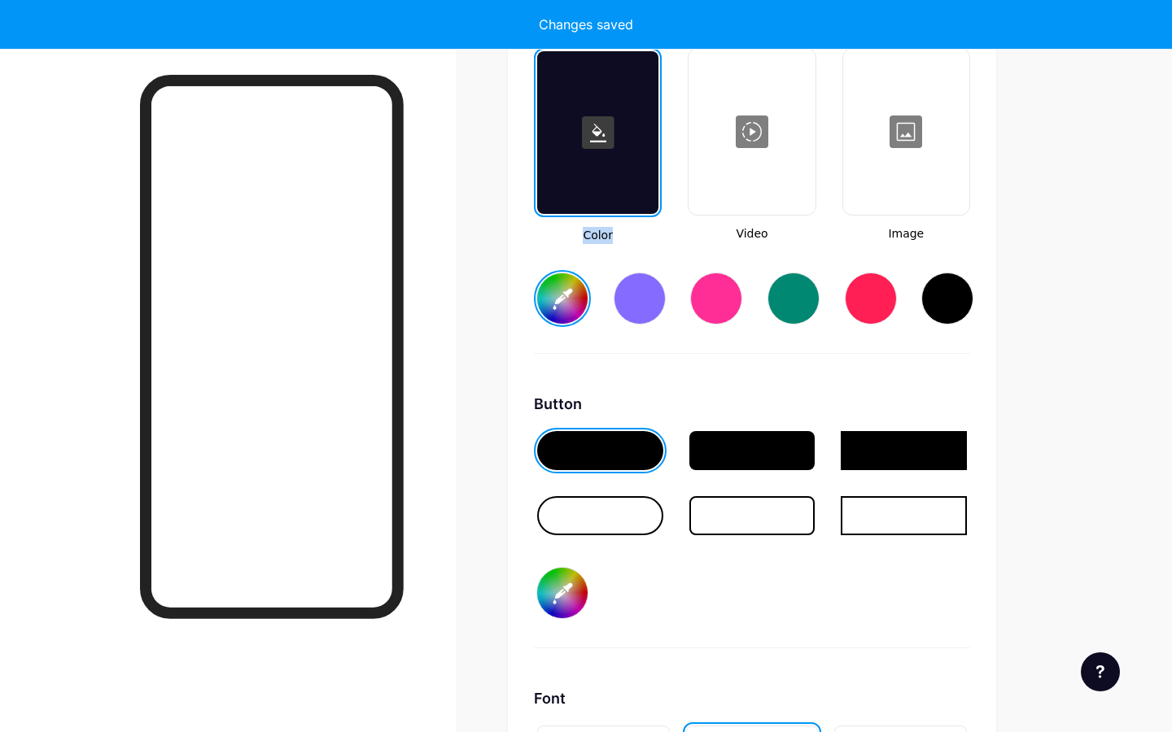
type input "#2c2c2c"
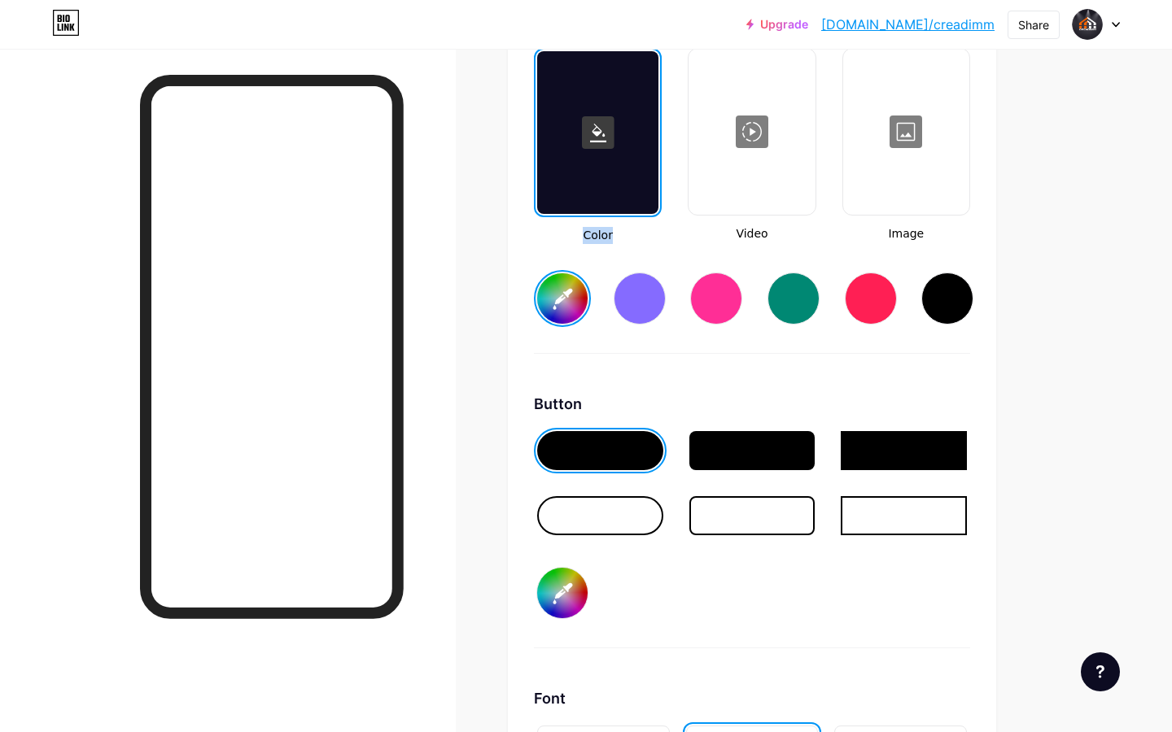
type input "#fe4e13"
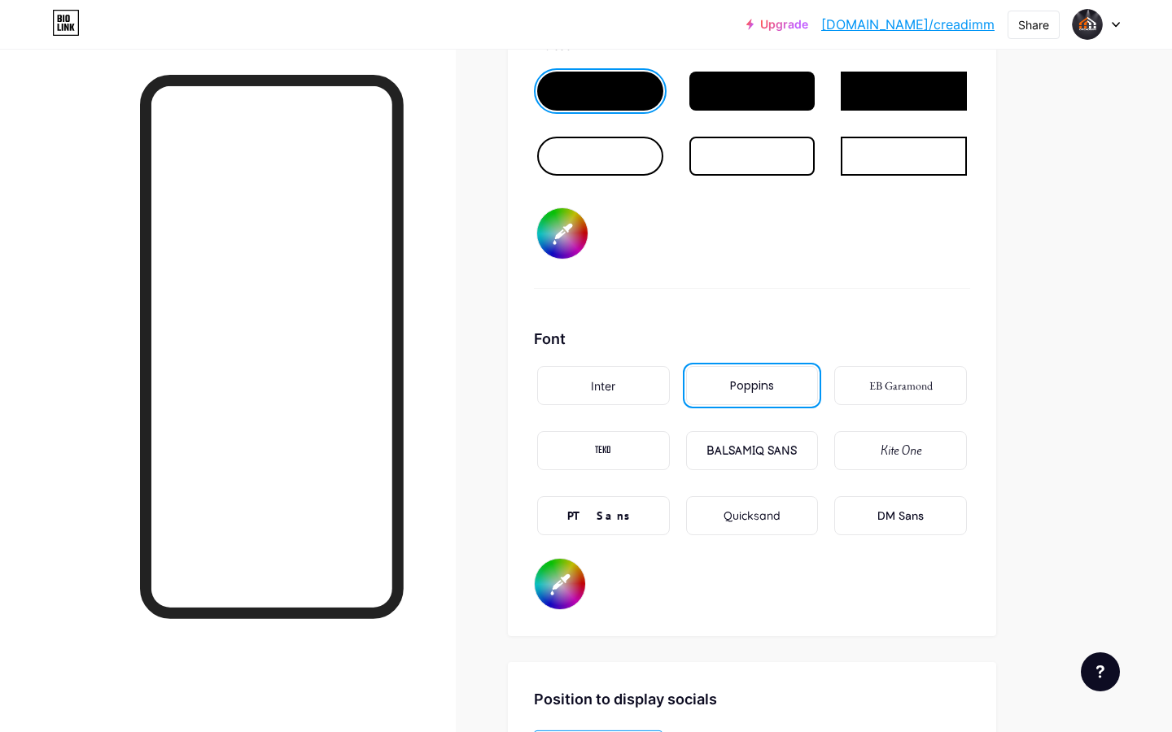
scroll to position [2718, 0]
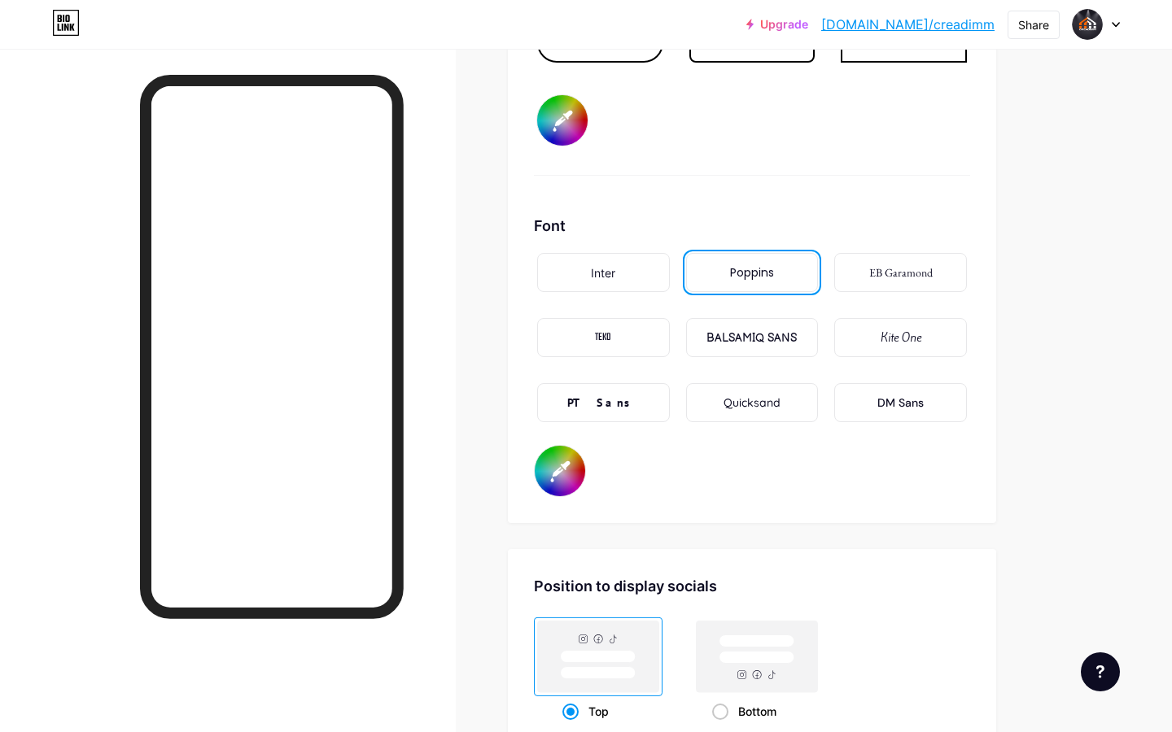
click at [578, 476] on input "#ffffff" at bounding box center [560, 471] width 50 height 50
click at [640, 338] on div "TEKO" at bounding box center [603, 337] width 133 height 39
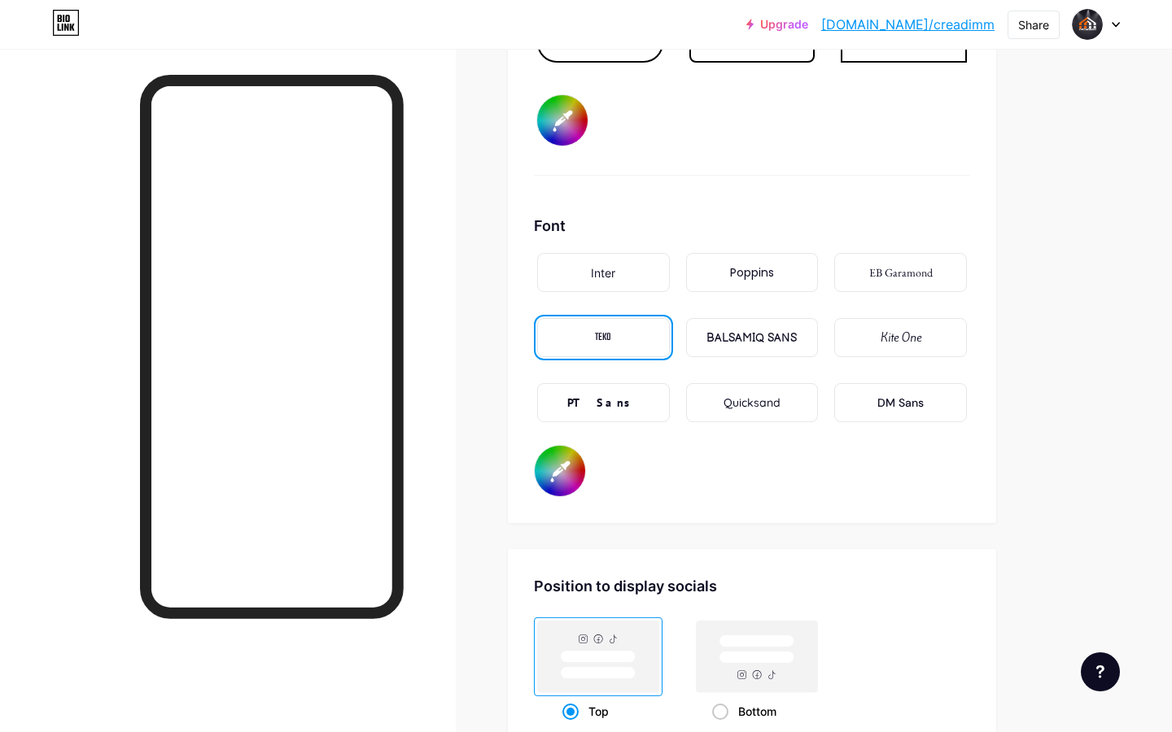
click at [575, 469] on input "#ffffff" at bounding box center [560, 471] width 50 height 50
click at [571, 473] on input "#ffffff" at bounding box center [560, 471] width 50 height 50
click at [730, 407] on div "Quicksand" at bounding box center [752, 403] width 57 height 17
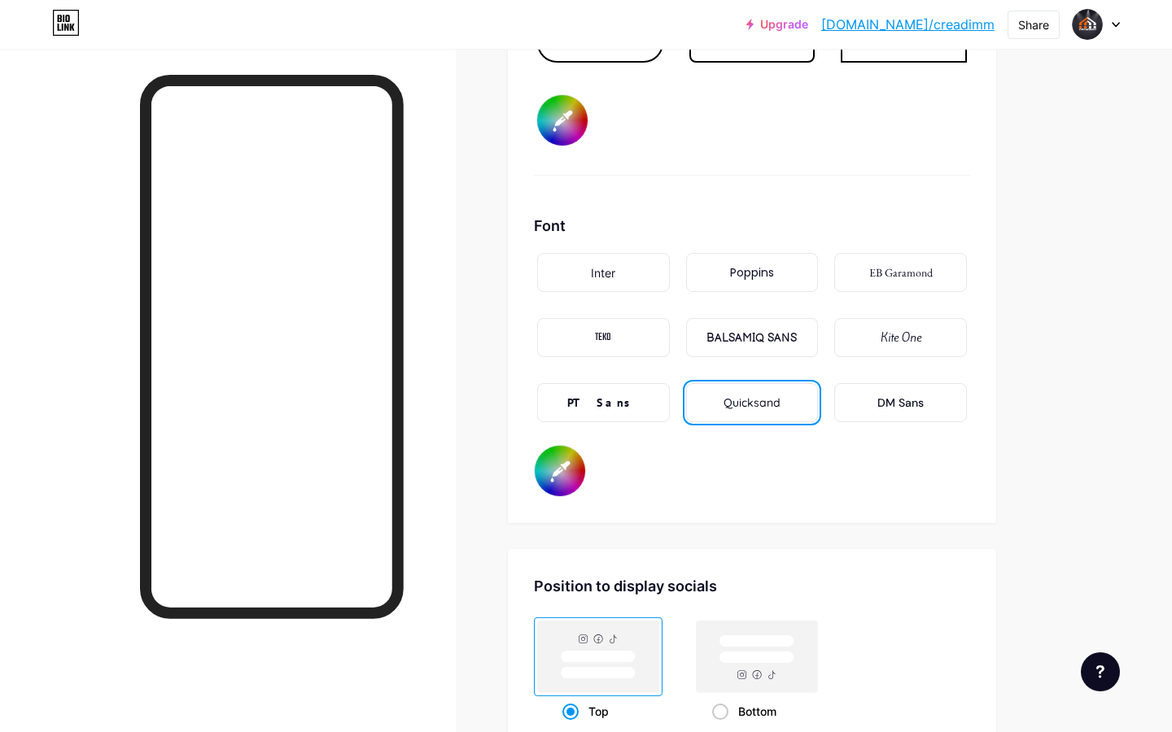
click at [648, 337] on div "TEKO" at bounding box center [603, 337] width 133 height 39
click at [552, 477] on input "#ffffff" at bounding box center [560, 471] width 50 height 50
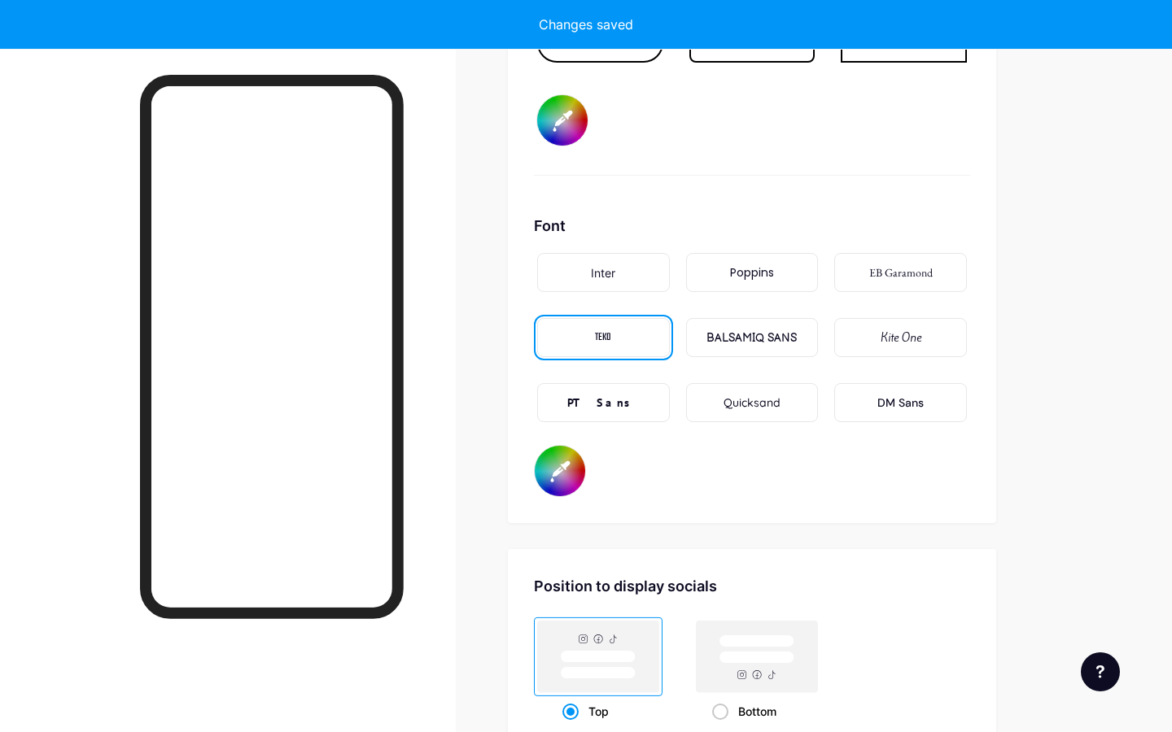
type input "#2c2c2c"
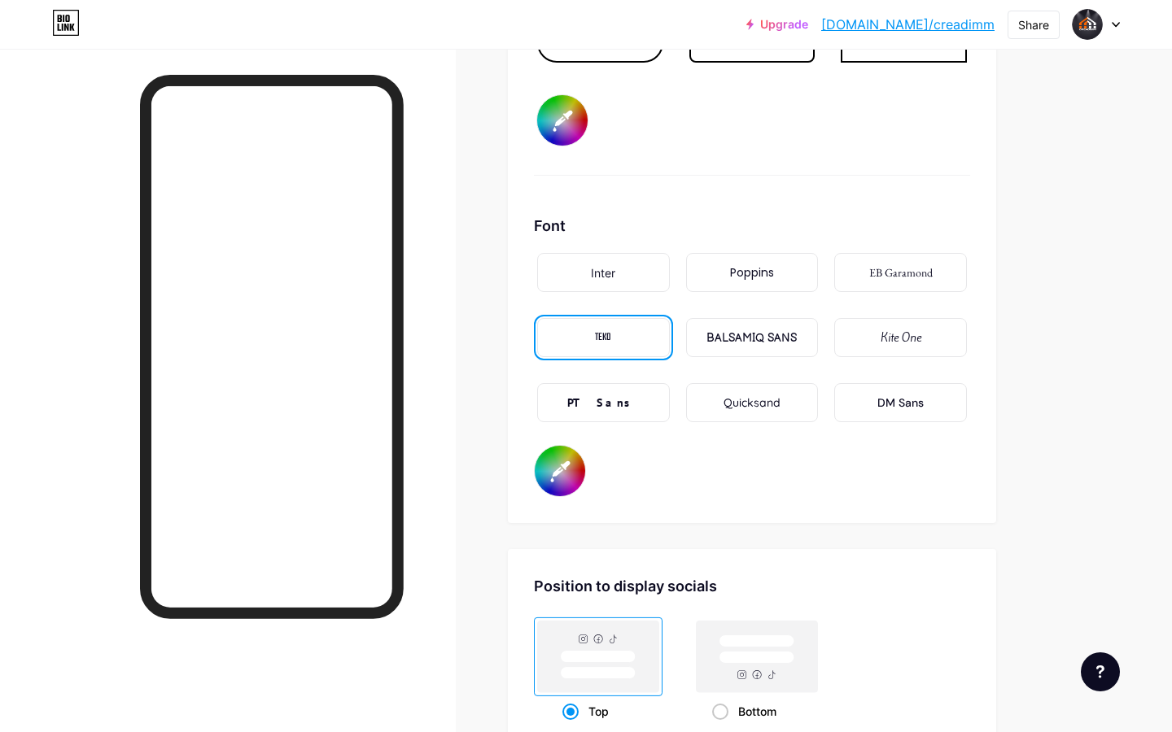
click at [553, 446] on div "#ffffff" at bounding box center [560, 471] width 52 height 52
click at [557, 463] on input "#ffffff" at bounding box center [560, 471] width 50 height 50
type input "#831100"
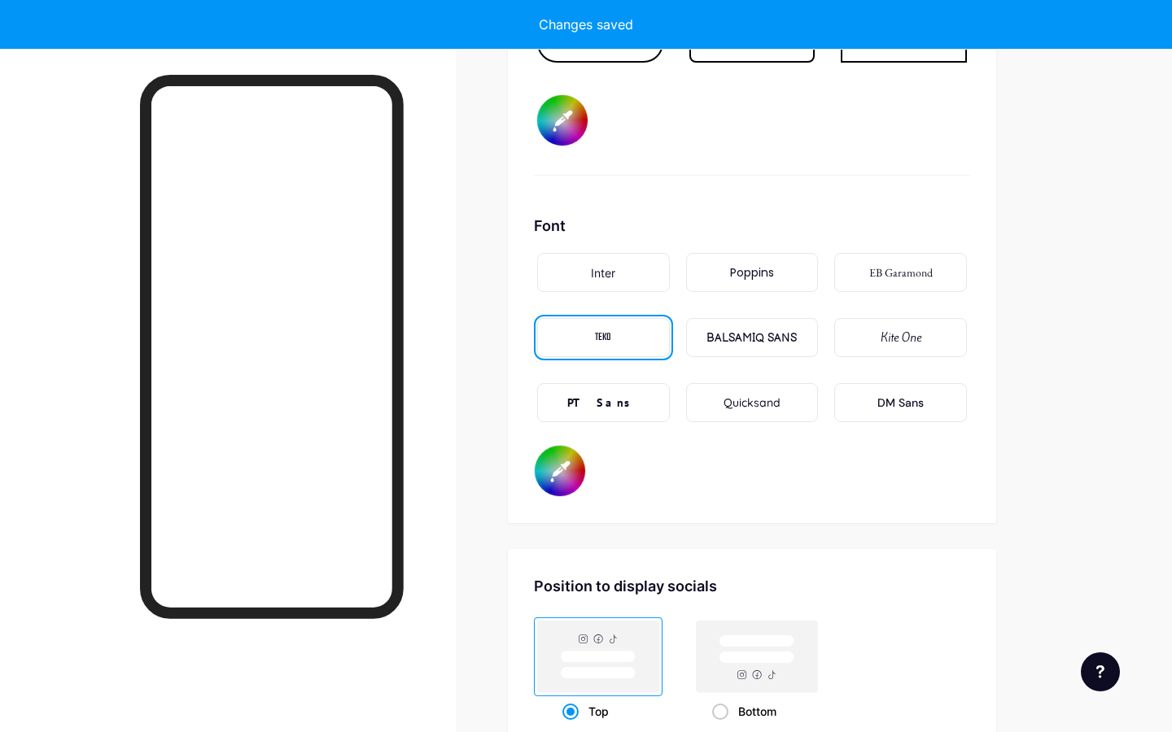
type input "#2c2c2c"
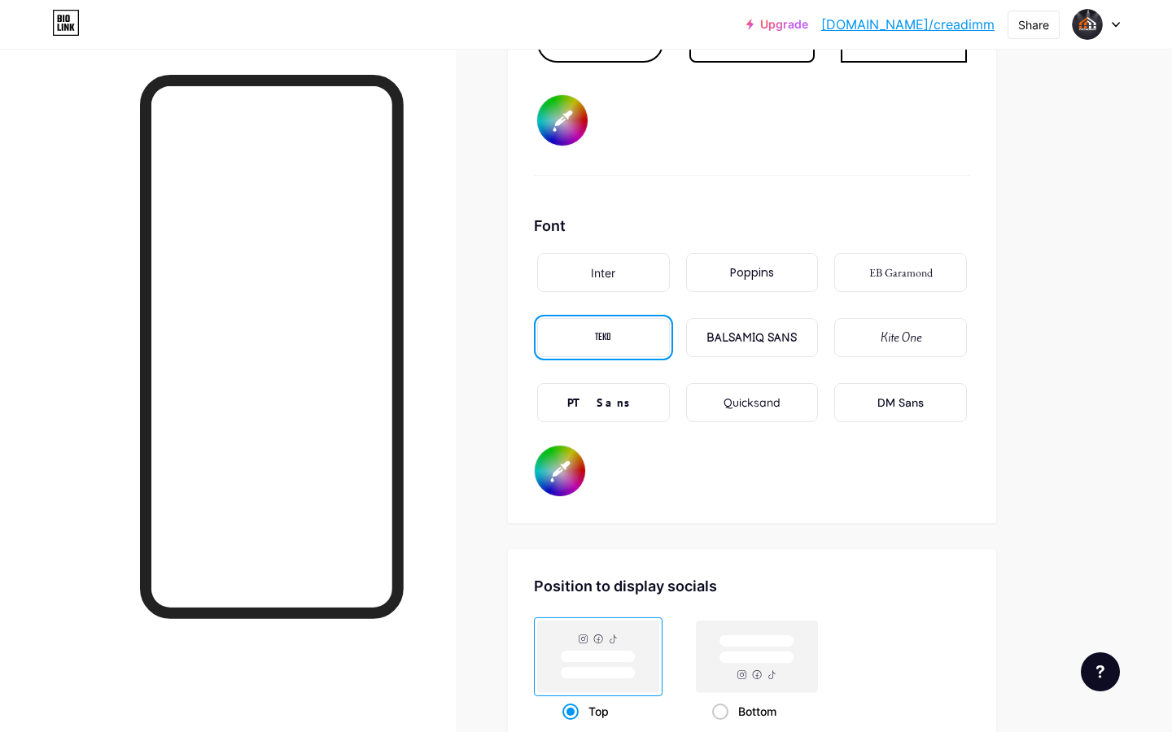
click at [551, 472] on input "#831100" at bounding box center [560, 471] width 50 height 50
type input "#ffffff"
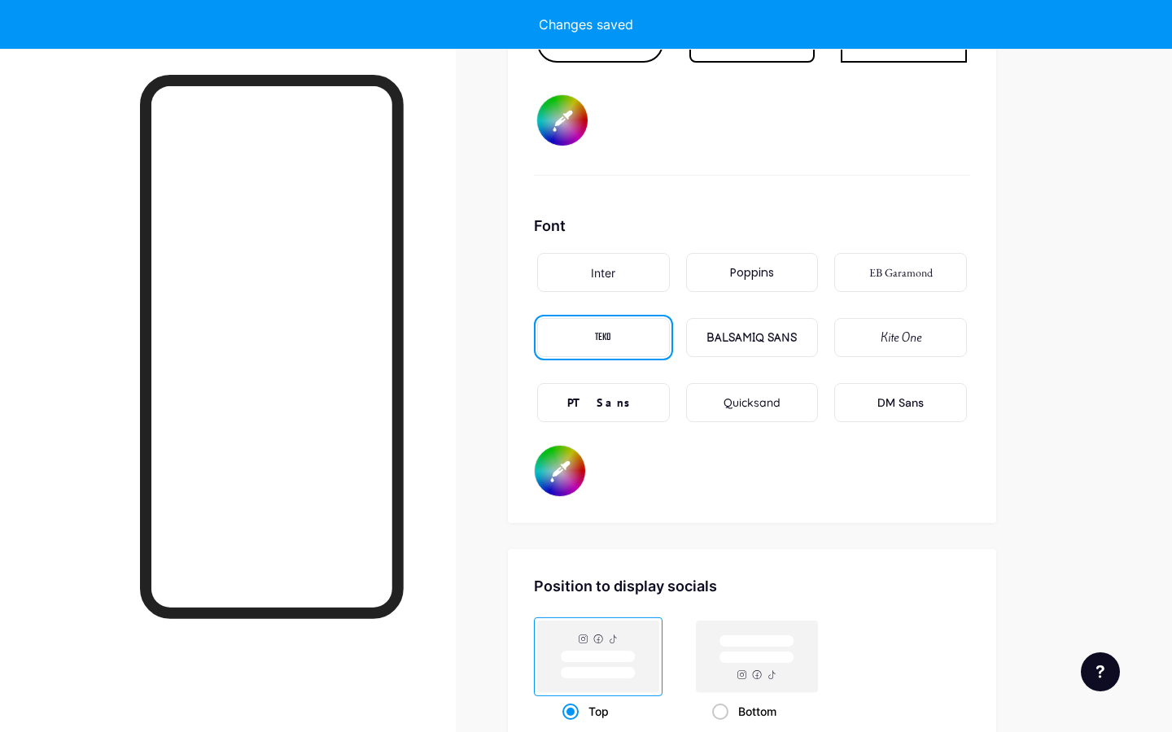
type input "#2c2c2c"
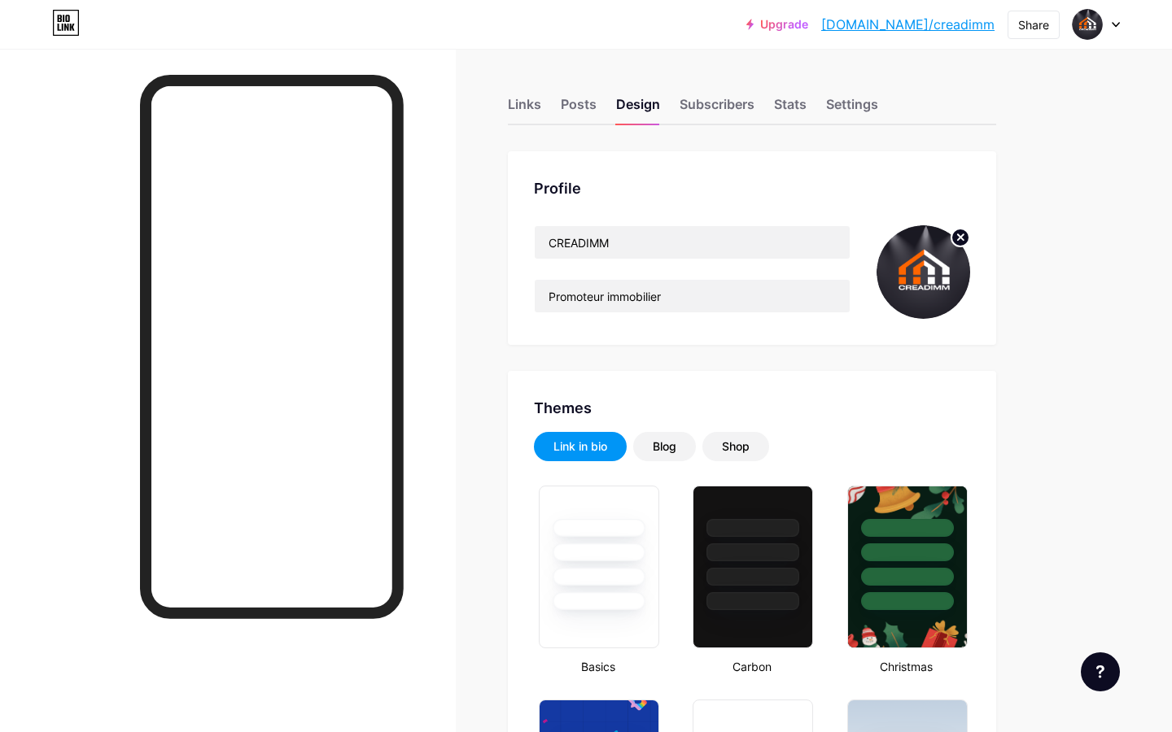
scroll to position [0, 0]
click at [586, 107] on div "Posts" at bounding box center [579, 108] width 36 height 29
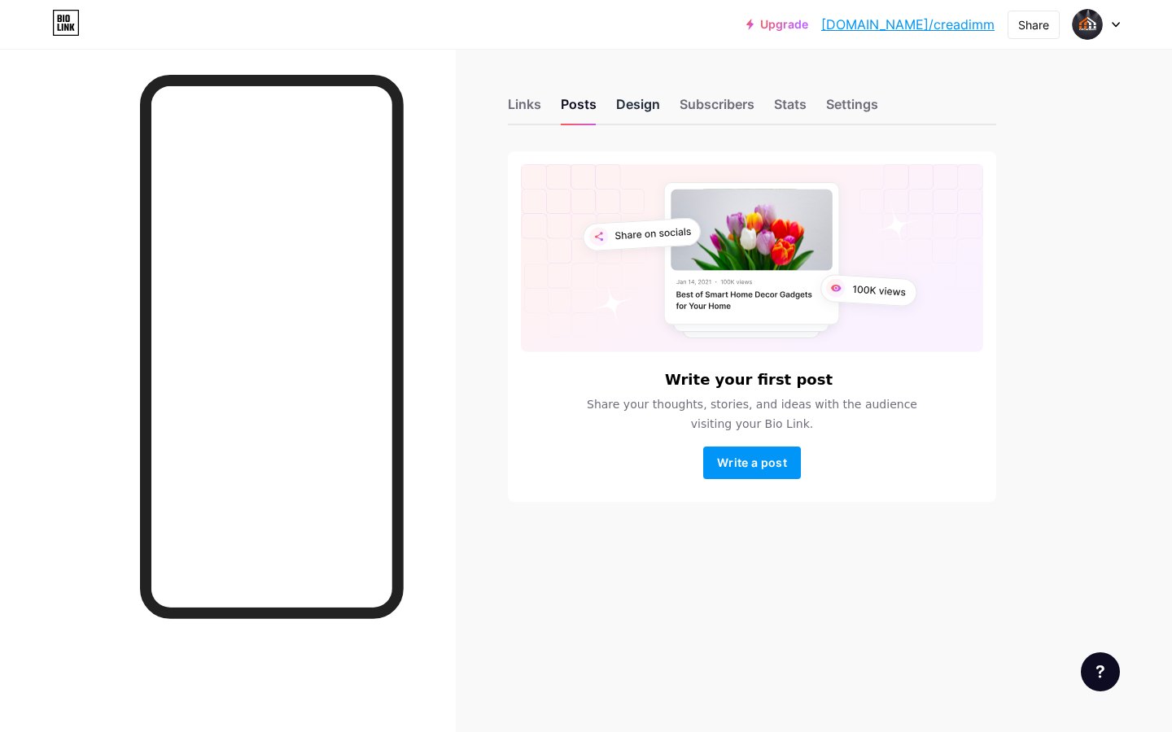
click at [642, 116] on div "Design" at bounding box center [638, 108] width 44 height 29
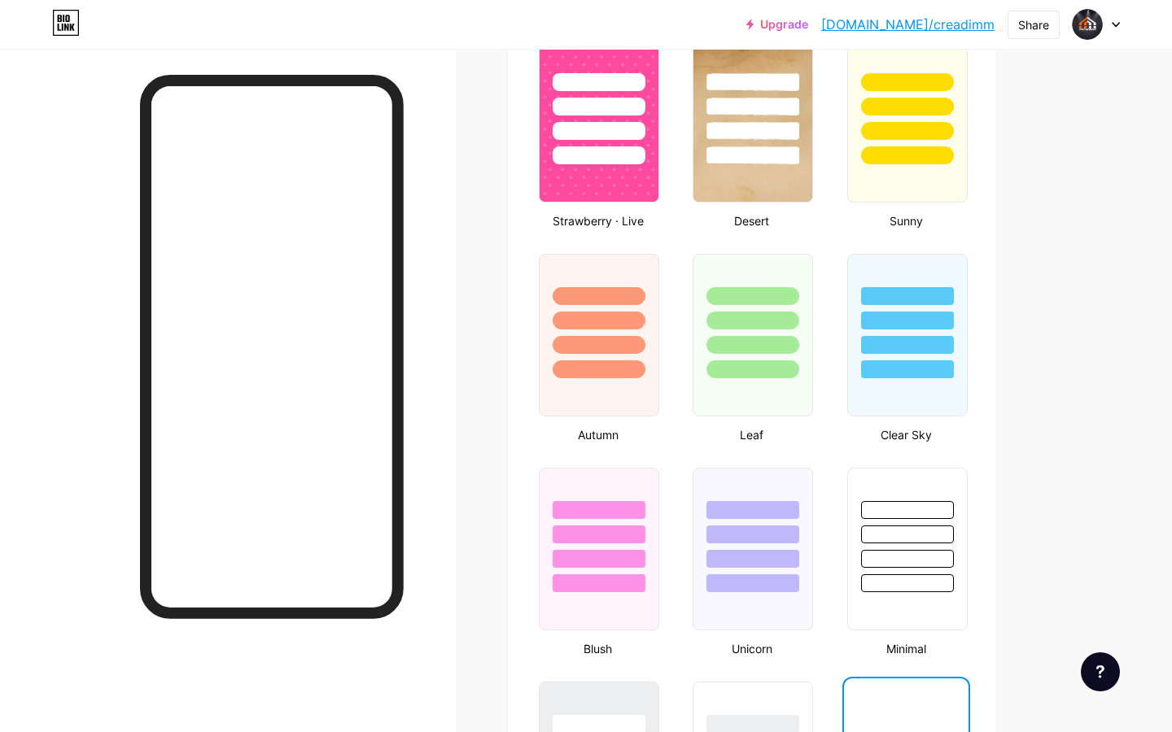
type input "#2c2c2c"
type input "#fe4e13"
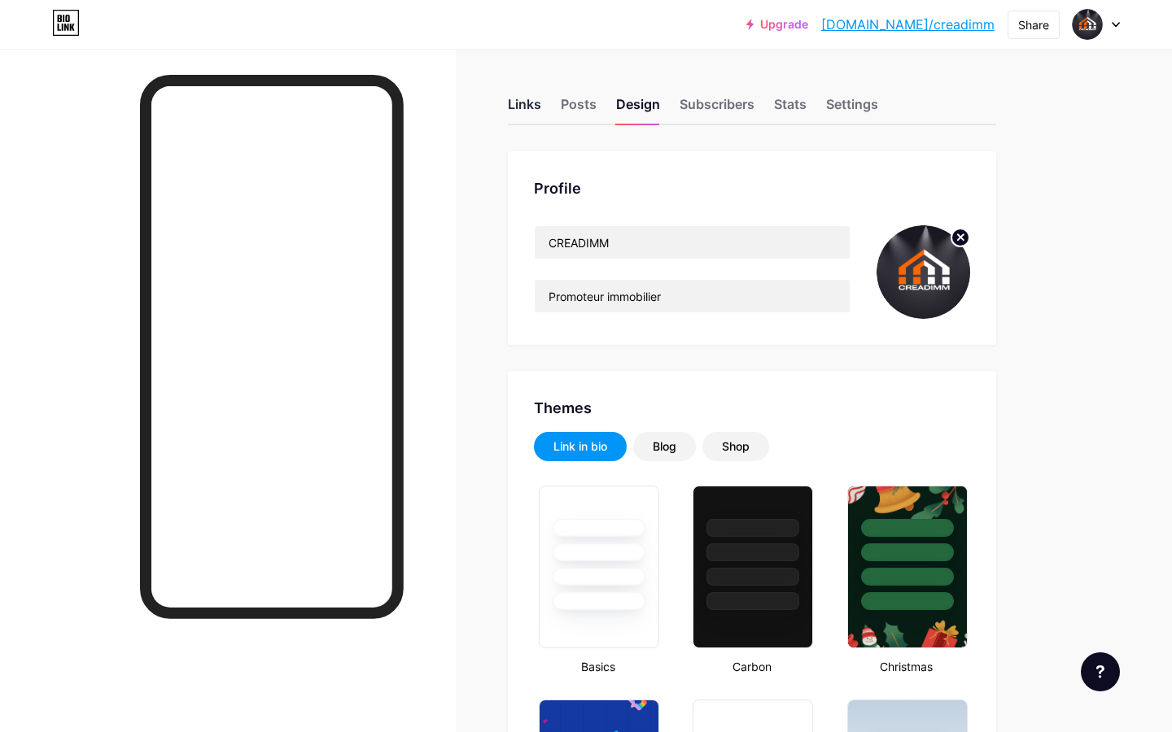
click at [532, 116] on div "Links" at bounding box center [524, 108] width 33 height 29
